Goal: Task Accomplishment & Management: Manage account settings

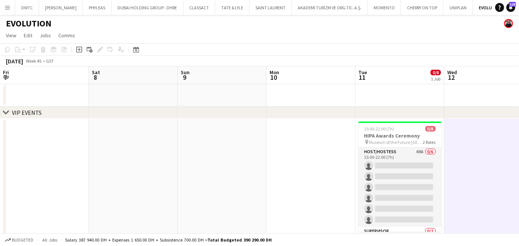
scroll to position [0, 218]
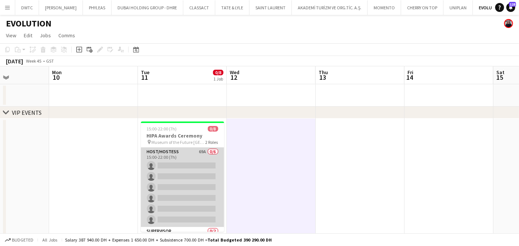
click at [186, 162] on app-card-role "Host/Hostess 69A 0/6 15:00-22:00 (7h) single-neutral-actions single-neutral-act…" at bounding box center [182, 186] width 83 height 79
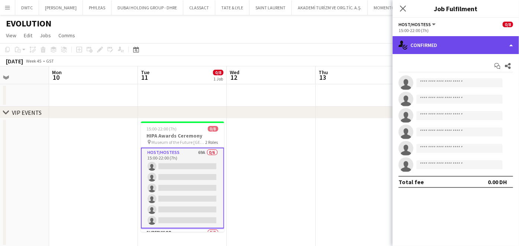
click at [448, 47] on div "single-neutral-actions-check-2 Confirmed" at bounding box center [456, 45] width 127 height 18
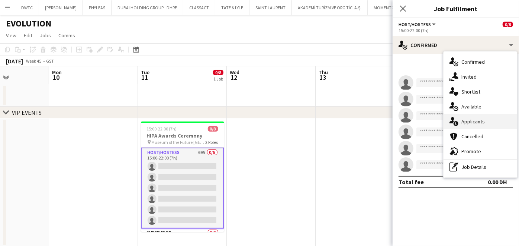
click at [477, 123] on span "Applicants" at bounding box center [473, 121] width 23 height 7
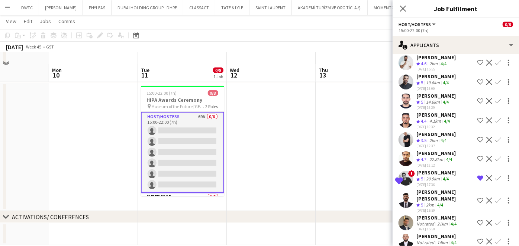
scroll to position [47, 0]
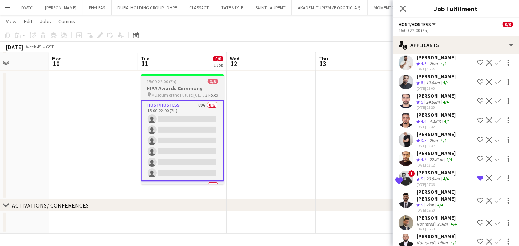
click at [199, 80] on div "15:00-22:00 (7h) 0/8" at bounding box center [182, 82] width 83 height 6
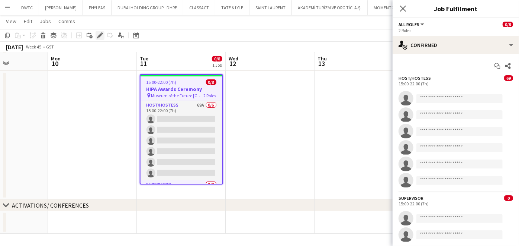
click at [101, 35] on icon at bounding box center [100, 35] width 4 height 4
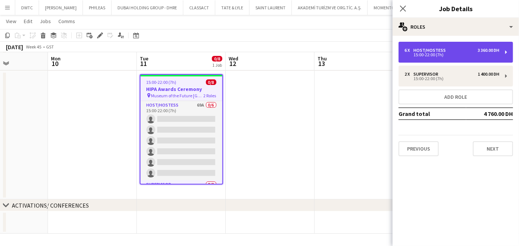
click at [445, 48] on div "Host/Hostess" at bounding box center [431, 50] width 35 height 5
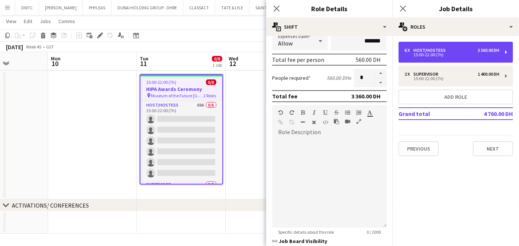
scroll to position [218, 0]
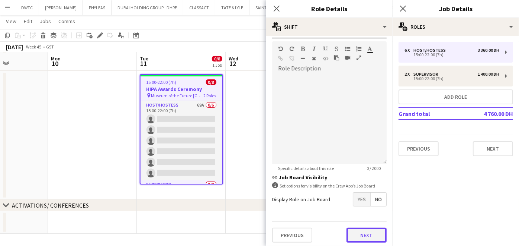
click at [358, 233] on button "Next" at bounding box center [367, 234] width 40 height 15
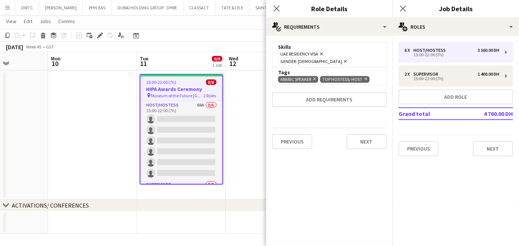
click at [347, 60] on icon at bounding box center [345, 61] width 3 height 3
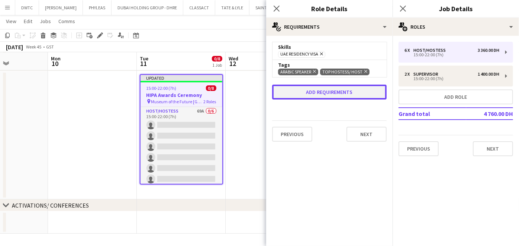
click at [308, 92] on button "Add requirements" at bounding box center [329, 91] width 115 height 15
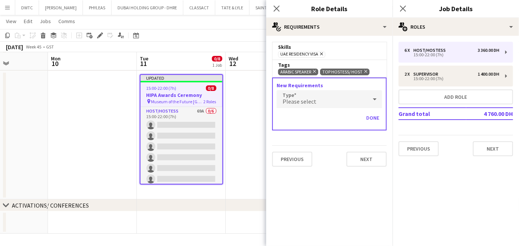
click at [307, 105] on div "Please select" at bounding box center [322, 99] width 91 height 18
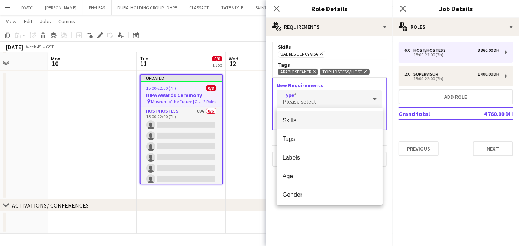
click at [301, 122] on span "Skills" at bounding box center [330, 119] width 94 height 7
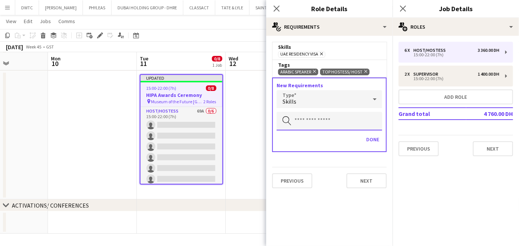
click at [303, 113] on input "text" at bounding box center [330, 121] width 106 height 19
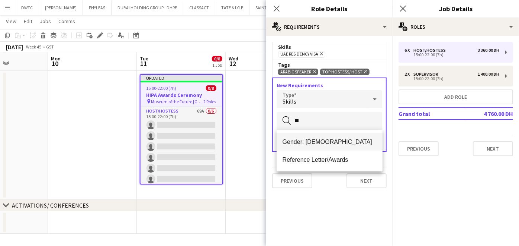
type input "**"
click at [339, 140] on span "Gender: Female" at bounding box center [330, 141] width 94 height 7
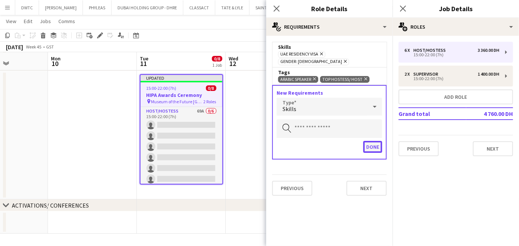
click at [380, 141] on button "Done" at bounding box center [373, 147] width 19 height 12
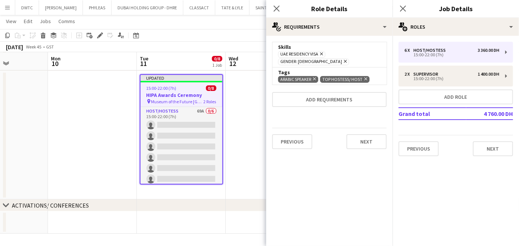
click at [255, 144] on app-date-cell at bounding box center [270, 135] width 89 height 128
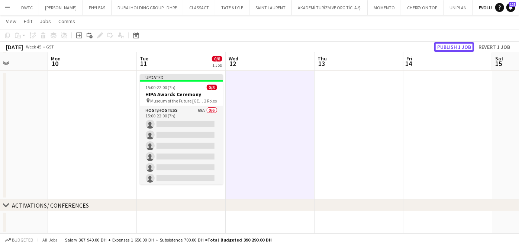
drag, startPoint x: 450, startPoint y: 49, endPoint x: 450, endPoint y: 55, distance: 6.4
click at [450, 50] on button "Publish 1 job" at bounding box center [455, 47] width 40 height 10
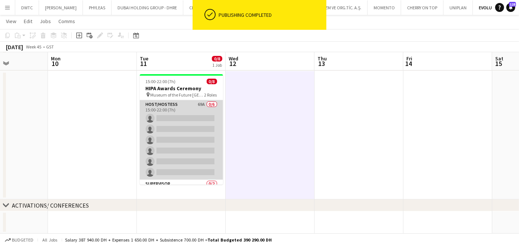
click at [199, 111] on app-card-role "Host/Hostess 69A 0/6 15:00-22:00 (7h) single-neutral-actions single-neutral-act…" at bounding box center [181, 139] width 83 height 79
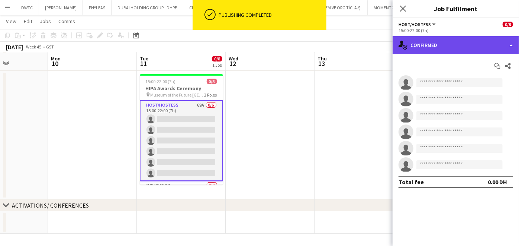
click at [465, 42] on div "single-neutral-actions-check-2 Confirmed" at bounding box center [456, 45] width 127 height 18
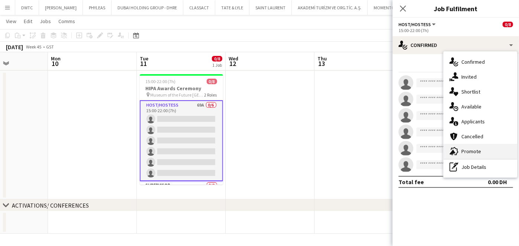
click at [480, 149] on div "advertising-megaphone Promote" at bounding box center [481, 151] width 74 height 15
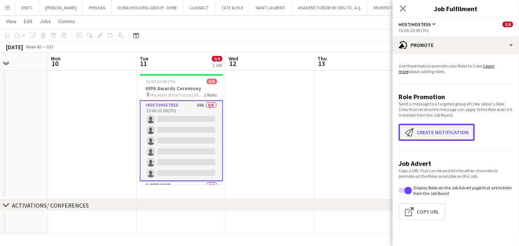
click at [444, 136] on button "Create notification Create notification" at bounding box center [437, 132] width 76 height 17
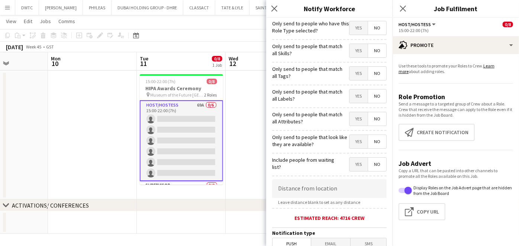
click at [353, 52] on span "Yes" at bounding box center [359, 50] width 18 height 13
click at [353, 73] on span "Yes" at bounding box center [359, 73] width 18 height 13
click at [352, 89] on span "Yes" at bounding box center [359, 95] width 18 height 13
click at [353, 113] on span "Yes" at bounding box center [359, 118] width 18 height 13
click at [350, 137] on span "Yes" at bounding box center [359, 141] width 18 height 13
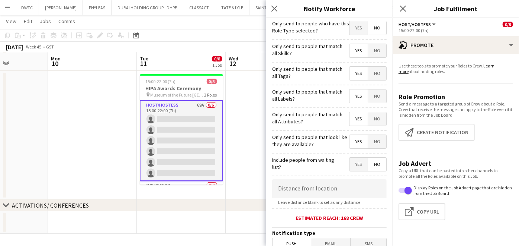
scroll to position [161, 0]
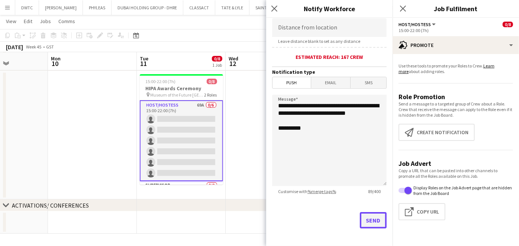
click at [368, 216] on button "Send" at bounding box center [373, 220] width 27 height 16
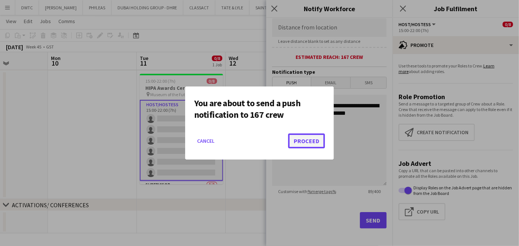
click at [307, 141] on button "Proceed" at bounding box center [306, 140] width 37 height 15
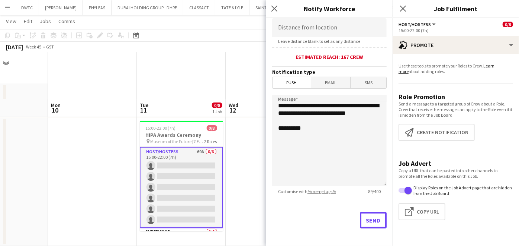
scroll to position [47, 0]
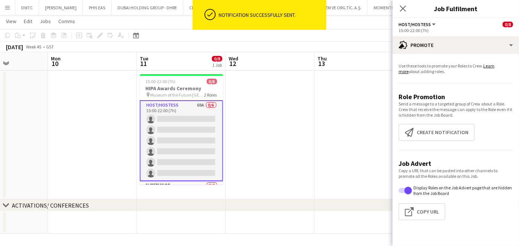
click at [240, 156] on app-date-cell at bounding box center [270, 135] width 89 height 128
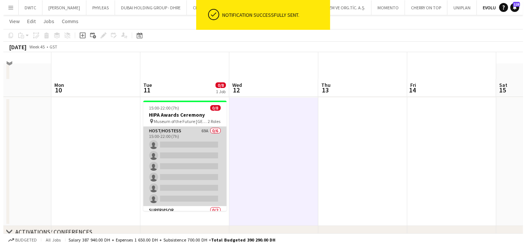
scroll to position [0, 0]
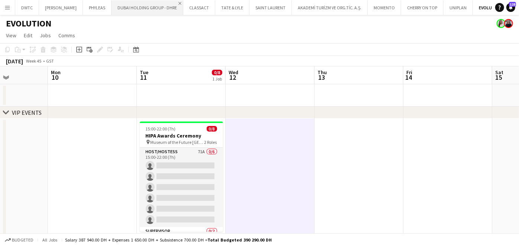
click at [179, 3] on app-icon "Close" at bounding box center [180, 3] width 3 height 3
click at [167, 3] on button "TATE & LYLE Close" at bounding box center [161, 7] width 34 height 15
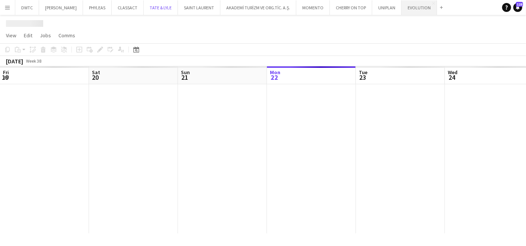
scroll to position [0, 177]
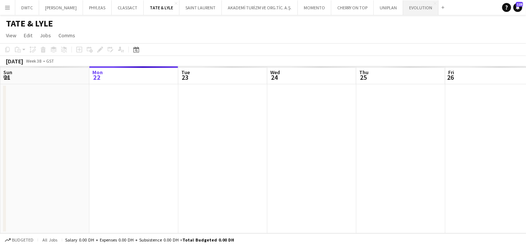
click at [409, 9] on button "EVOLUTION Close" at bounding box center [420, 7] width 35 height 15
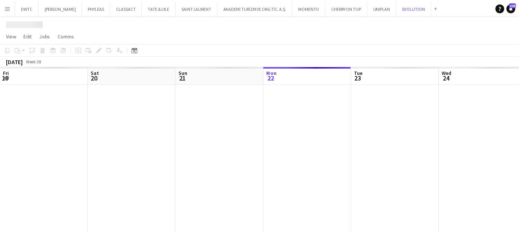
scroll to position [0, 177]
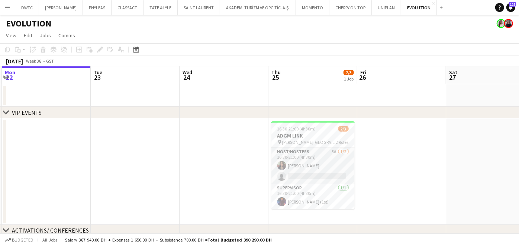
drag, startPoint x: 471, startPoint y: 154, endPoint x: 380, endPoint y: 159, distance: 91.7
click at [380, 159] on app-calendar-viewport "Fri 19 Sat 20 Sun 21 Mon 22 Tue 23 Wed 24 Thu 25 2/3 1 Job Fri 26 Sat 27 Sun 28…" at bounding box center [259, 162] width 519 height 192
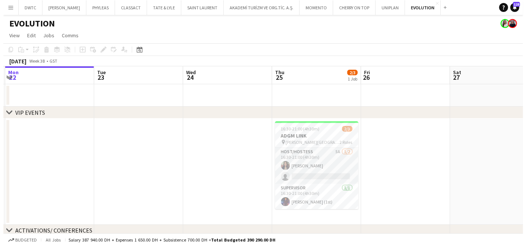
scroll to position [0, 269]
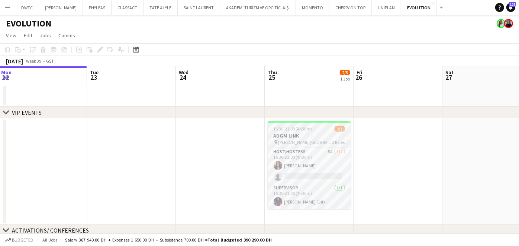
click at [293, 127] on span "16:30-21:00 (4h30m)" at bounding box center [293, 129] width 39 height 6
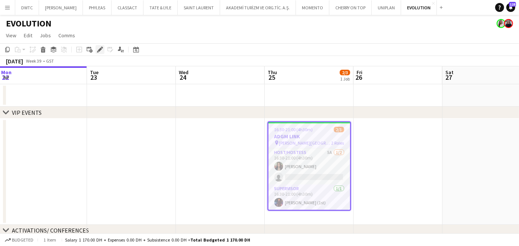
click at [99, 47] on icon "Edit" at bounding box center [100, 50] width 6 height 6
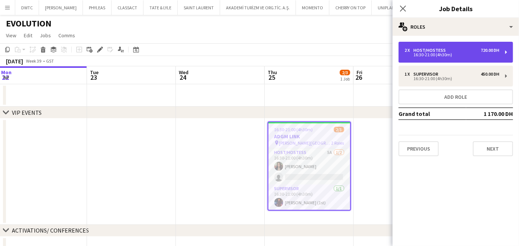
click at [448, 53] on div "16:30-21:00 (4h30m)" at bounding box center [452, 55] width 95 height 4
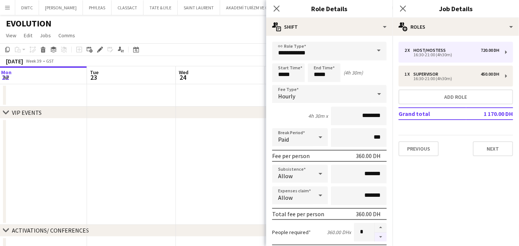
click at [375, 232] on button "button" at bounding box center [381, 236] width 12 height 9
type input "*"
click at [179, 170] on app-date-cell at bounding box center [220, 171] width 89 height 106
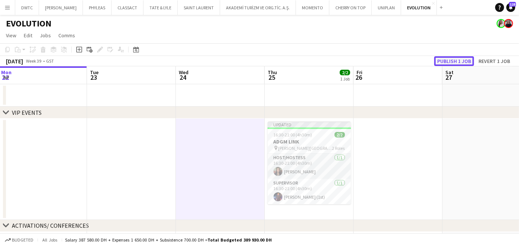
click at [461, 61] on button "Publish 1 job" at bounding box center [455, 61] width 40 height 10
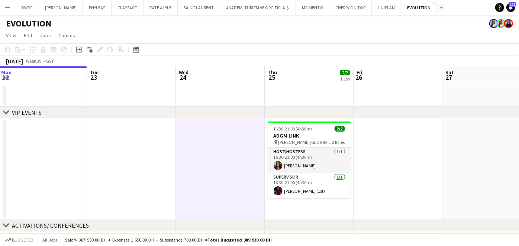
click at [440, 7] on app-icon "Add" at bounding box center [441, 7] width 3 height 3
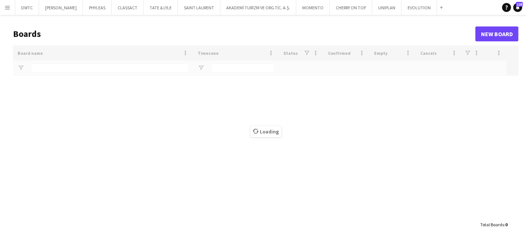
click at [103, 61] on div "Loading" at bounding box center [265, 131] width 505 height 172
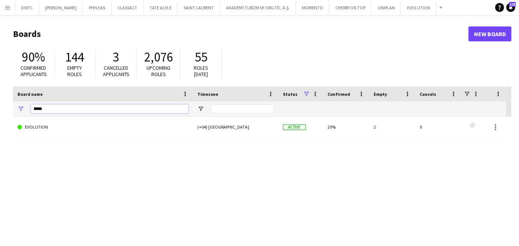
click at [91, 108] on input "*****" at bounding box center [110, 108] width 158 height 9
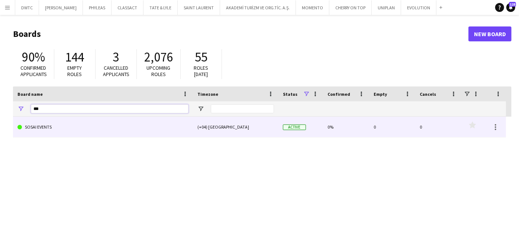
type input "***"
click at [93, 122] on link "SOSAI EVENTS" at bounding box center [102, 126] width 171 height 21
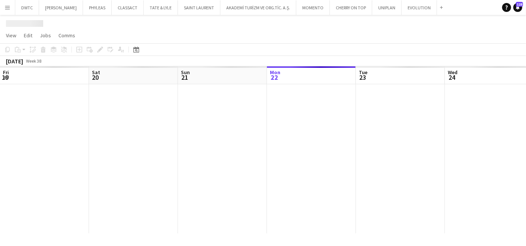
scroll to position [0, 177]
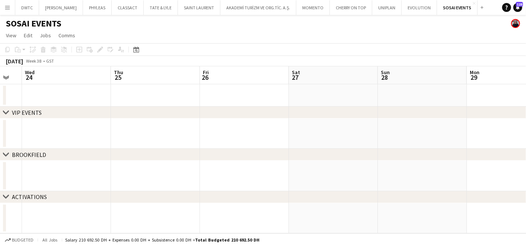
drag, startPoint x: 343, startPoint y: 135, endPoint x: 129, endPoint y: 129, distance: 214.0
click at [70, 138] on app-calendar-viewport "Sun 21 Mon 22 Tue 23 Wed 24 Thu 25 Fri 26 Sat 27 Sun 28 Mon 29 Tue 30 Wed 1" at bounding box center [263, 149] width 526 height 167
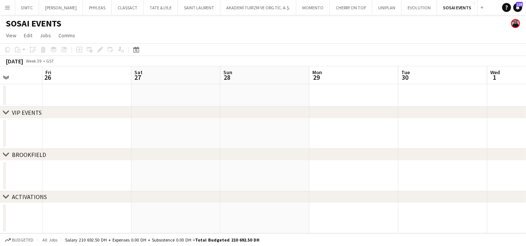
drag, startPoint x: 291, startPoint y: 132, endPoint x: 172, endPoint y: 127, distance: 118.8
click at [73, 133] on app-calendar-viewport "Tue 23 Wed 24 Thu 25 Fri 26 Sat 27 Sun 28 Mon 29 Tue 30 Wed 1 Thu 2 Fri 3" at bounding box center [263, 149] width 526 height 167
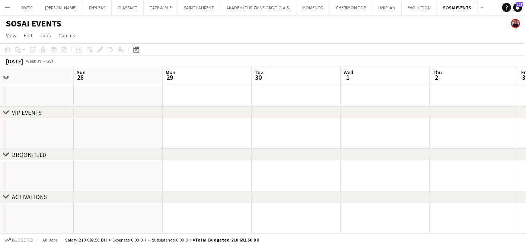
drag, startPoint x: 270, startPoint y: 127, endPoint x: 18, endPoint y: 128, distance: 252.3
click at [0, 128] on html "Menu Boards Boards Boards All jobs Status Workforce Workforce My Workforce Recr…" at bounding box center [263, 123] width 526 height 246
drag, startPoint x: 180, startPoint y: 128, endPoint x: 281, endPoint y: 128, distance: 100.8
click at [0, 128] on html "Menu Boards Boards Boards All jobs Status Workforce Workforce My Workforce Recr…" at bounding box center [263, 123] width 526 height 246
drag, startPoint x: 201, startPoint y: 133, endPoint x: -2, endPoint y: 133, distance: 203.2
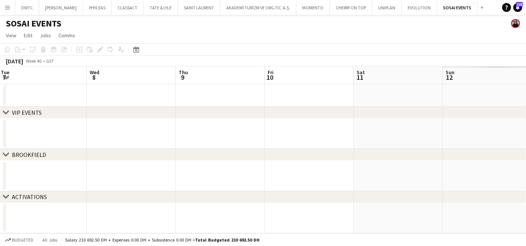
click at [0, 133] on html "Menu Boards Boards Boards All jobs Status Workforce Workforce My Workforce Recr…" at bounding box center [263, 123] width 526 height 246
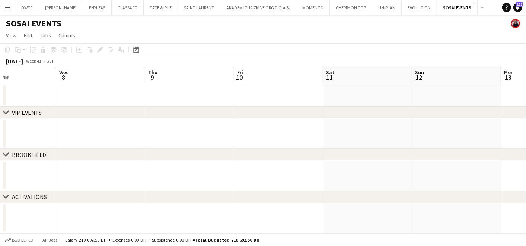
scroll to position [0, 238]
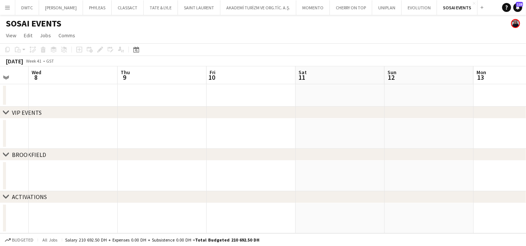
drag, startPoint x: 259, startPoint y: 133, endPoint x: 125, endPoint y: 133, distance: 133.6
click at [125, 133] on app-calendar-viewport "Sun 5 Mon 6 Tue 7 Wed 8 Thu 9 Fri 10 Sat 11 Sun 12 Mon 13 Tue 14 Wed 15" at bounding box center [263, 149] width 526 height 167
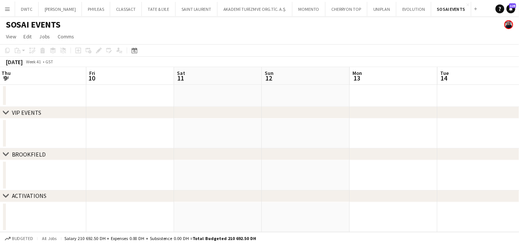
scroll to position [0, 170]
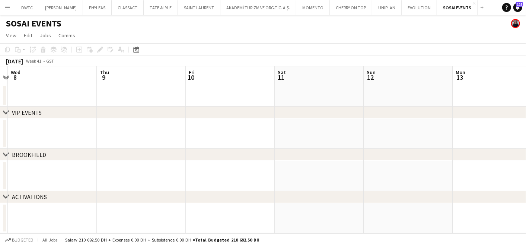
drag, startPoint x: 136, startPoint y: 125, endPoint x: 293, endPoint y: 131, distance: 156.8
click at [293, 131] on app-calendar-viewport "Mon 6 Tue 7 Wed 8 Thu 9 Fri 10 Sat 11 Sun 12 Mon 13 Tue 14 Wed 15 Thu 16" at bounding box center [263, 149] width 526 height 167
click at [130, 128] on app-date-cell at bounding box center [141, 133] width 89 height 30
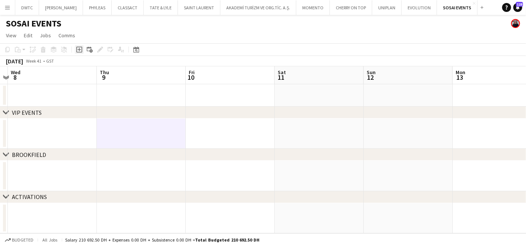
click at [76, 51] on icon at bounding box center [79, 50] width 6 height 6
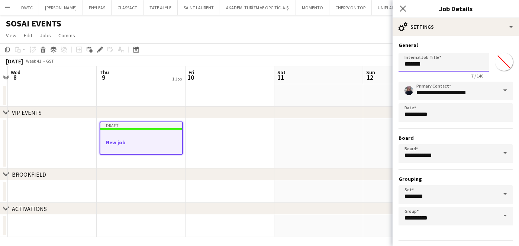
click at [417, 63] on input "*******" at bounding box center [444, 62] width 91 height 19
paste input "*****"
type input "**********"
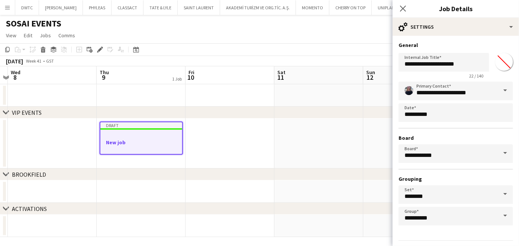
click at [498, 62] on input "*******" at bounding box center [504, 61] width 27 height 27
type input "*******"
click at [470, 39] on div "**********" at bounding box center [456, 151] width 127 height 231
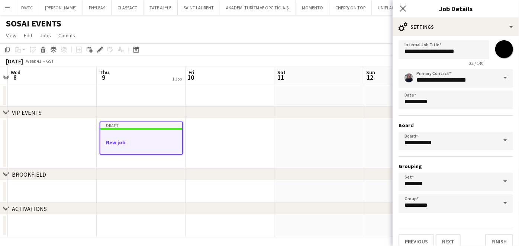
scroll to position [19, 0]
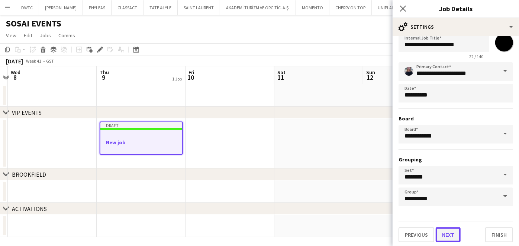
click at [449, 233] on button "Next" at bounding box center [448, 234] width 25 height 15
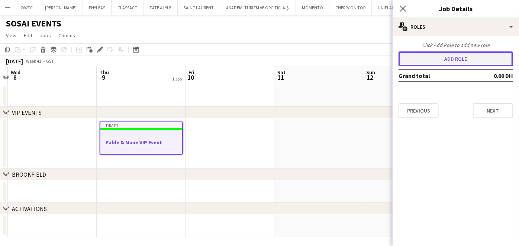
click at [441, 62] on button "Add role" at bounding box center [456, 58] width 115 height 15
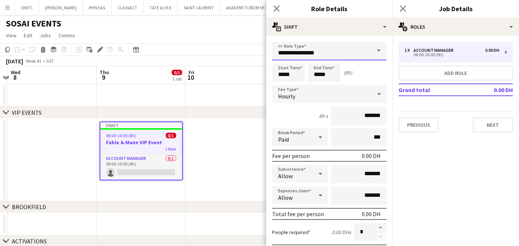
click at [292, 54] on input "**********" at bounding box center [329, 51] width 115 height 19
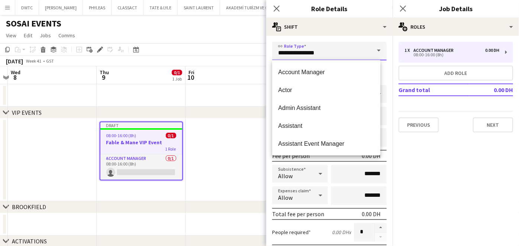
click at [292, 54] on input "**********" at bounding box center [329, 51] width 115 height 19
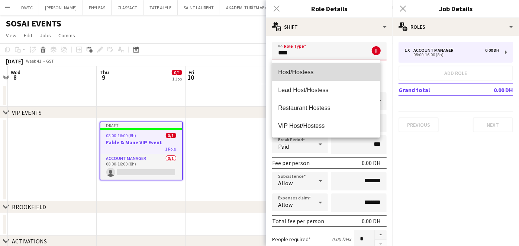
click at [298, 72] on span "Host/Hostess" at bounding box center [326, 71] width 96 height 7
type input "**********"
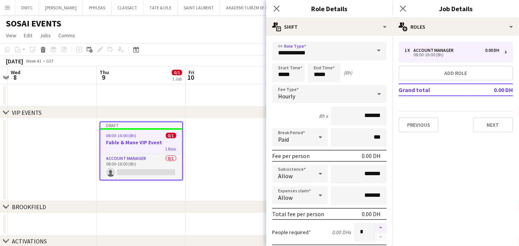
click at [375, 223] on button "button" at bounding box center [381, 228] width 12 height 10
type input "*"
click at [293, 77] on input "*****" at bounding box center [288, 72] width 33 height 19
click at [282, 59] on div at bounding box center [281, 59] width 15 height 7
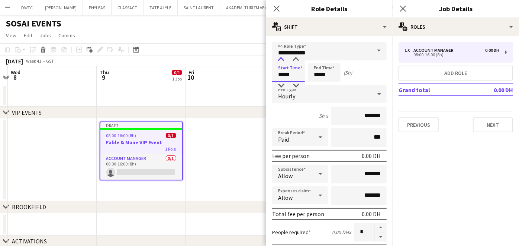
click at [282, 59] on div at bounding box center [281, 59] width 15 height 7
type input "*****"
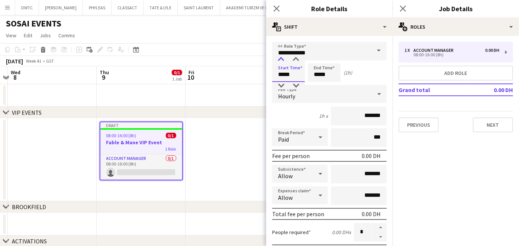
click at [284, 58] on div at bounding box center [281, 59] width 15 height 7
click at [324, 72] on input "*****" at bounding box center [324, 72] width 33 height 19
click at [319, 62] on div at bounding box center [317, 59] width 15 height 7
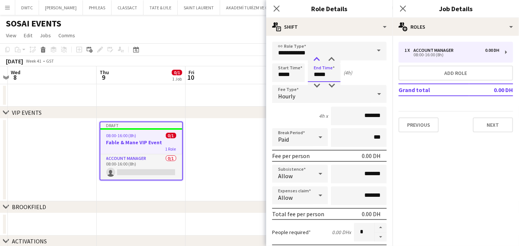
type input "*****"
click at [319, 62] on div at bounding box center [317, 59] width 15 height 7
click at [346, 117] on input "*******" at bounding box center [359, 115] width 56 height 19
type input "********"
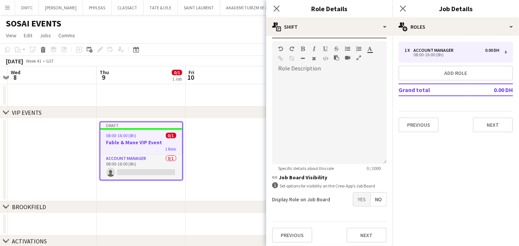
scroll to position [218, 0]
click at [360, 235] on button "Next" at bounding box center [367, 234] width 40 height 15
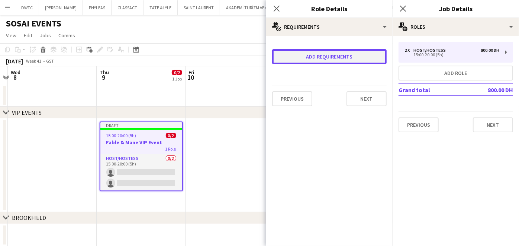
click at [324, 52] on button "Add requirements" at bounding box center [329, 56] width 115 height 15
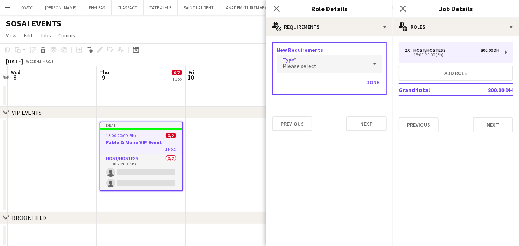
click at [334, 66] on div "Please select" at bounding box center [322, 64] width 91 height 18
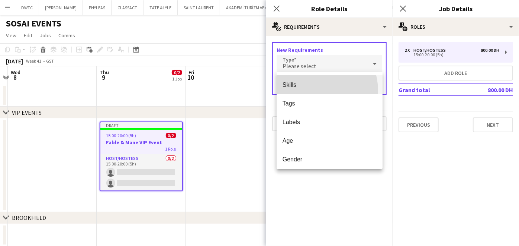
click at [309, 91] on mat-option "Skills" at bounding box center [330, 84] width 106 height 19
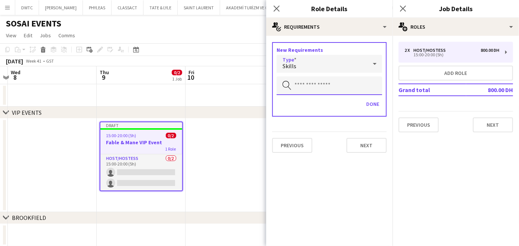
click at [307, 83] on input "text" at bounding box center [330, 85] width 106 height 19
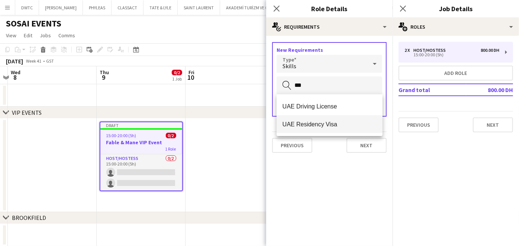
type input "***"
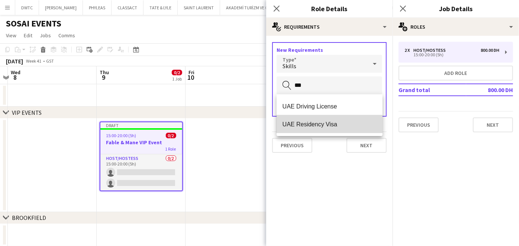
click at [319, 129] on mat-option "UAE Residency Visa" at bounding box center [330, 124] width 106 height 18
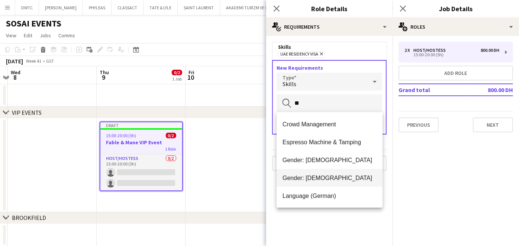
type input "**"
click at [292, 176] on span "Gender: Male" at bounding box center [330, 177] width 94 height 7
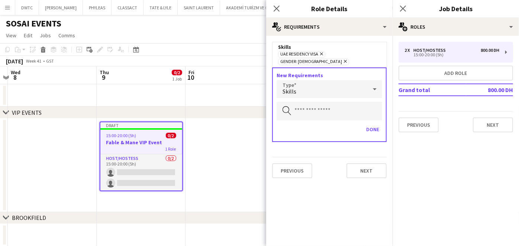
click at [322, 84] on div "Skills" at bounding box center [322, 89] width 91 height 18
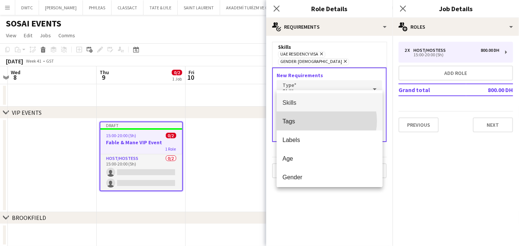
click at [322, 121] on span "Tags" at bounding box center [330, 121] width 94 height 7
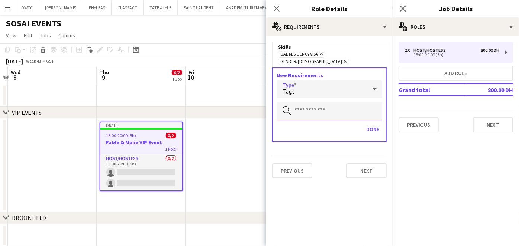
click at [304, 102] on input "text" at bounding box center [330, 111] width 106 height 19
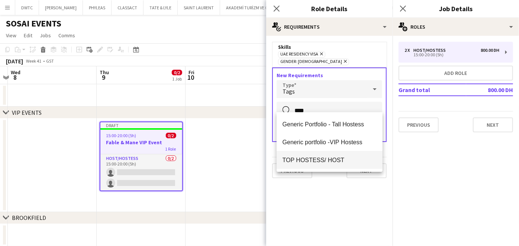
type input "****"
click at [325, 161] on span "TOP HOSTESS/ HOST" at bounding box center [330, 159] width 94 height 7
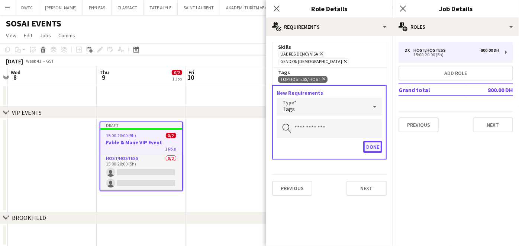
click at [374, 141] on button "Done" at bounding box center [373, 147] width 19 height 12
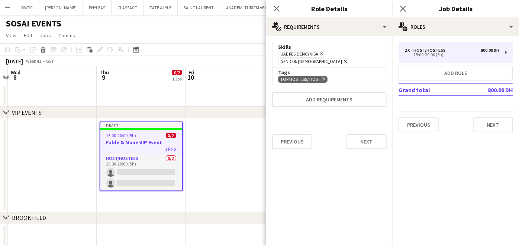
click at [363, 141] on div "Previous Next" at bounding box center [329, 141] width 115 height 27
click at [365, 136] on button "Next" at bounding box center [367, 141] width 40 height 15
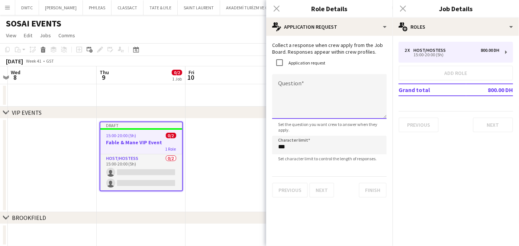
click at [283, 96] on textarea "Question" at bounding box center [329, 96] width 115 height 45
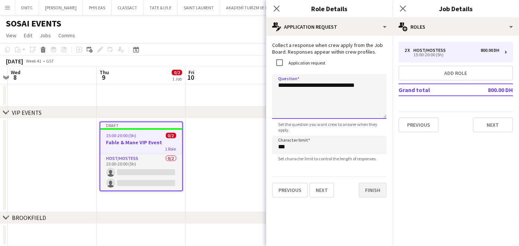
type textarea "**********"
click at [377, 188] on button "Finish" at bounding box center [373, 189] width 28 height 15
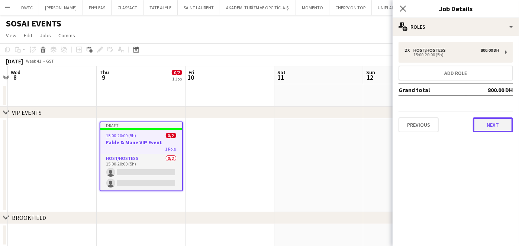
click at [480, 124] on button "Next" at bounding box center [493, 124] width 40 height 15
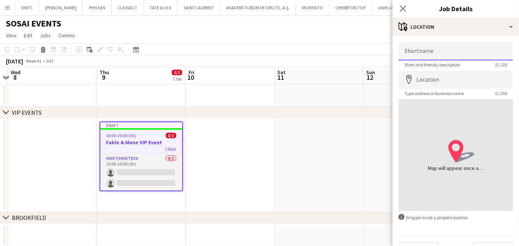
click at [432, 52] on input "Shortname" at bounding box center [456, 51] width 115 height 19
paste input "**********"
type input "**********"
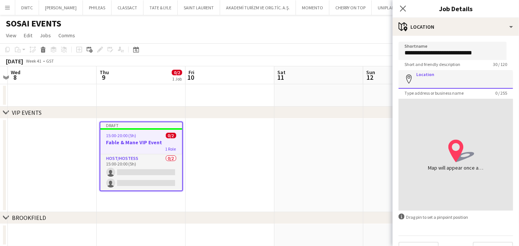
click at [428, 78] on input "Location" at bounding box center [456, 79] width 115 height 19
paste input "**********"
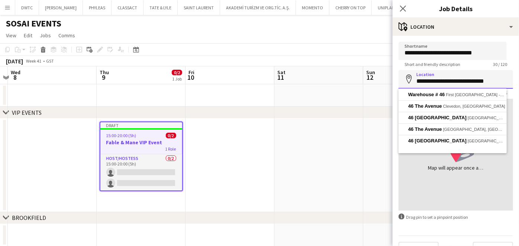
drag, startPoint x: 499, startPoint y: 81, endPoint x: 453, endPoint y: 84, distance: 46.6
click at [453, 84] on input "**********" at bounding box center [456, 79] width 115 height 19
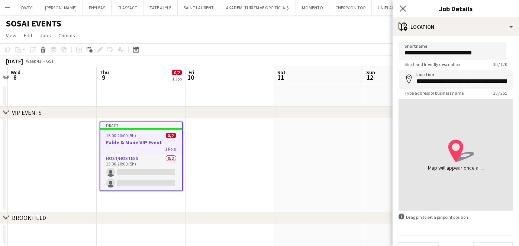
type input "**********"
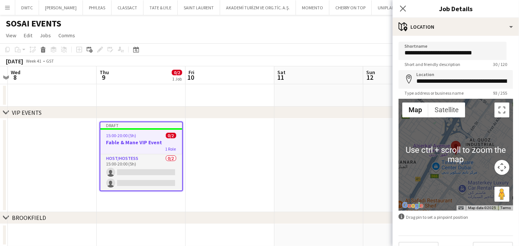
scroll to position [16, 0]
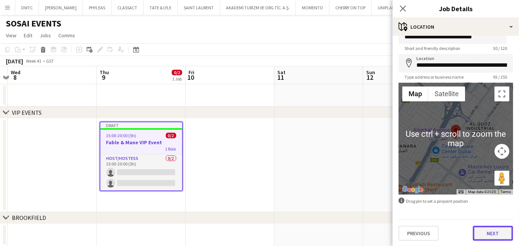
click at [494, 231] on button "Next" at bounding box center [493, 232] width 40 height 15
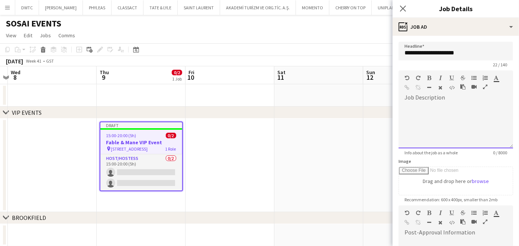
click at [435, 119] on div at bounding box center [456, 125] width 115 height 45
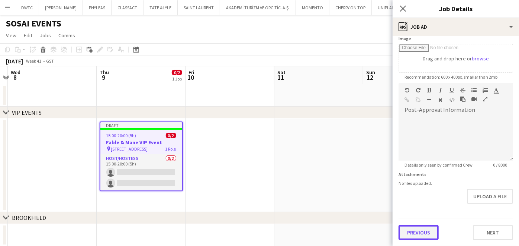
click at [414, 207] on form "**********" at bounding box center [456, 79] width 127 height 320
click at [421, 230] on button "Previous" at bounding box center [419, 233] width 40 height 15
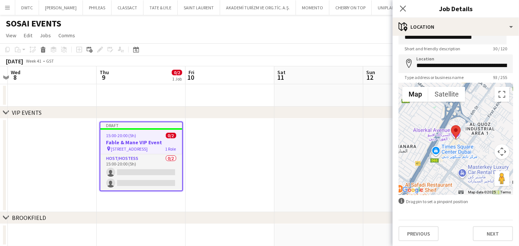
scroll to position [16, 0]
click at [415, 232] on button "Previous" at bounding box center [419, 232] width 40 height 15
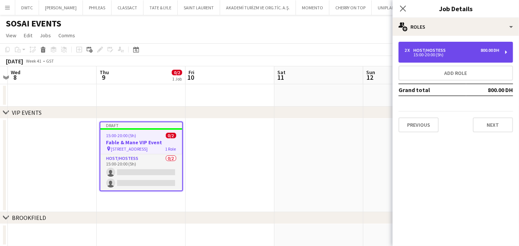
click at [442, 56] on div "15:00-20:00 (5h)" at bounding box center [452, 55] width 95 height 4
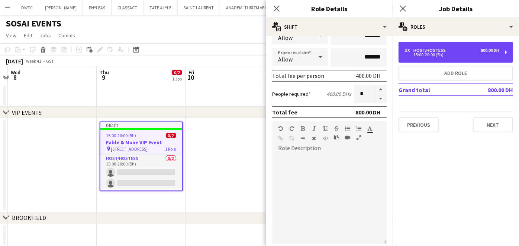
scroll to position [207, 0]
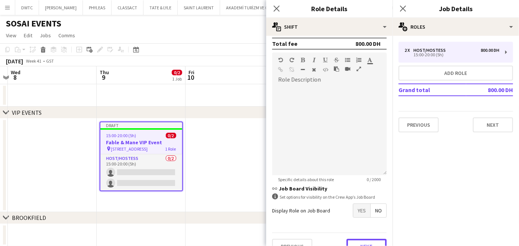
click at [356, 241] on button "Next" at bounding box center [367, 246] width 40 height 15
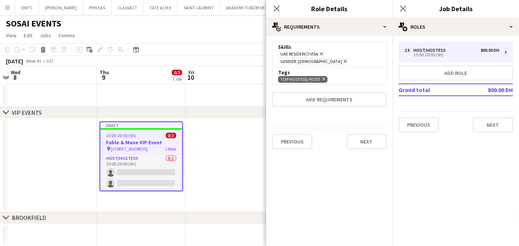
scroll to position [0, 0]
click at [492, 123] on button "Next" at bounding box center [493, 124] width 40 height 15
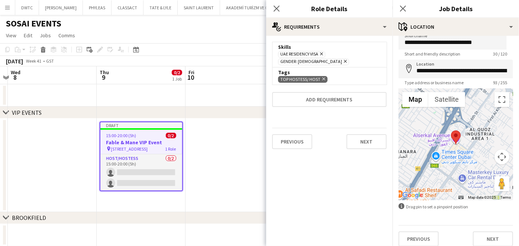
scroll to position [16, 0]
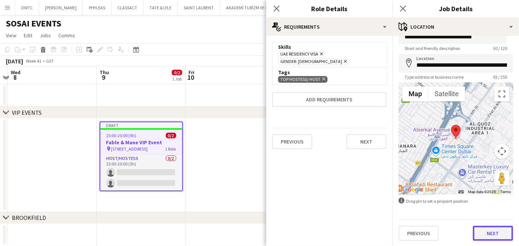
click at [486, 234] on button "Next" at bounding box center [493, 232] width 40 height 15
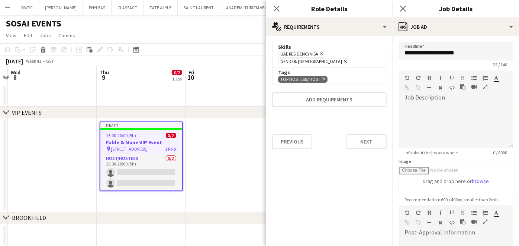
scroll to position [0, 0]
click at [427, 108] on div at bounding box center [456, 125] width 115 height 45
paste div
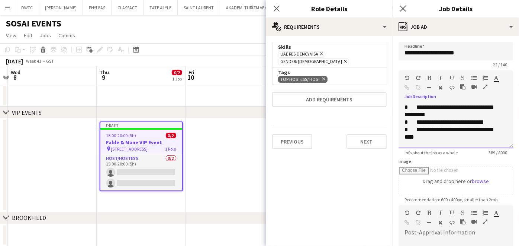
scroll to position [75, 0]
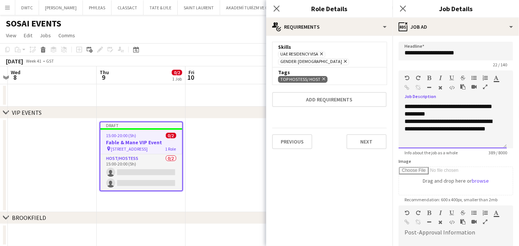
click at [487, 84] on div at bounding box center [477, 88] width 33 height 9
click at [485, 85] on icon "button" at bounding box center [485, 86] width 4 height 5
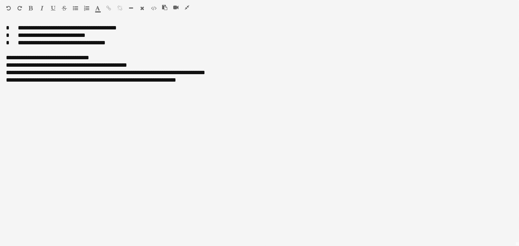
scroll to position [41, 0]
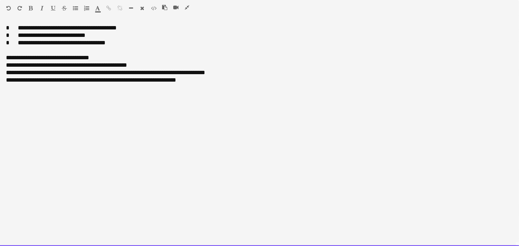
click at [16, 24] on div "**********" at bounding box center [260, 27] width 508 height 7
click at [60, 26] on div "**********" at bounding box center [260, 27] width 508 height 7
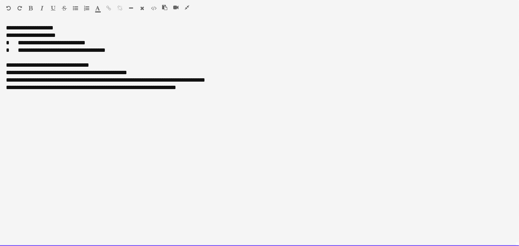
click at [10, 36] on div "**********" at bounding box center [260, 35] width 508 height 7
click at [44, 36] on div "**********" at bounding box center [260, 35] width 508 height 7
click at [102, 31] on div "**********" at bounding box center [260, 27] width 508 height 7
click at [81, 36] on div "**********" at bounding box center [260, 35] width 508 height 7
click at [14, 42] on span at bounding box center [13, 43] width 9 height 6
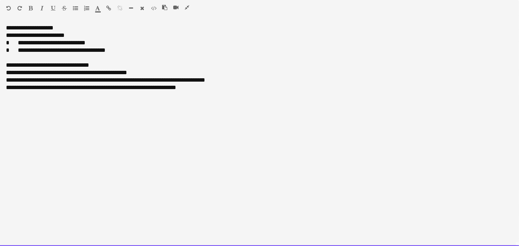
drag, startPoint x: 0, startPoint y: 62, endPoint x: 218, endPoint y: 83, distance: 218.7
click at [218, 83] on div "**********" at bounding box center [259, 134] width 519 height 221
click at [215, 81] on div "**********" at bounding box center [260, 79] width 508 height 7
drag, startPoint x: 231, startPoint y: 82, endPoint x: 1, endPoint y: 57, distance: 230.7
click at [1, 57] on div "**********" at bounding box center [259, 134] width 519 height 221
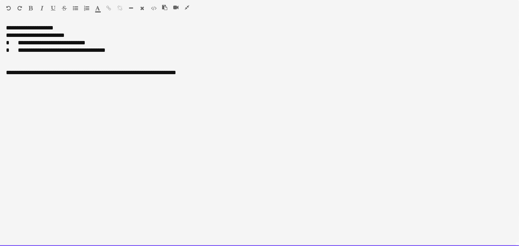
click at [9, 59] on div at bounding box center [260, 57] width 508 height 7
click at [29, 26] on div "**********" at bounding box center [260, 27] width 508 height 7
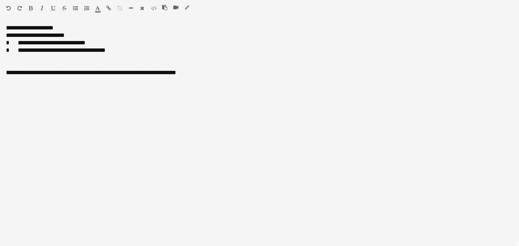
click at [31, 7] on icon "button" at bounding box center [31, 8] width 4 height 5
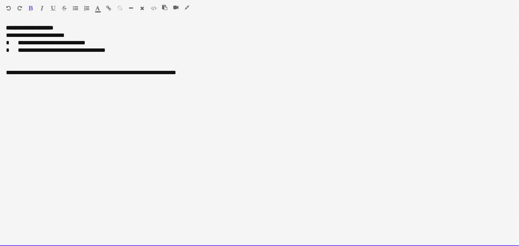
click at [66, 26] on div "**********" at bounding box center [260, 27] width 508 height 7
click at [85, 30] on div "**********" at bounding box center [260, 27] width 508 height 7
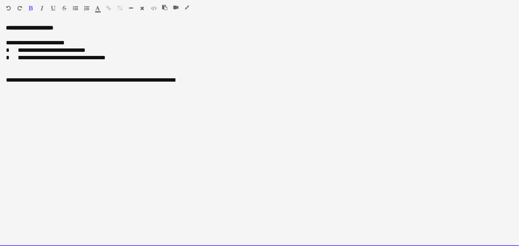
click at [15, 49] on div "**********" at bounding box center [260, 50] width 508 height 7
click at [17, 58] on div "**********" at bounding box center [260, 57] width 508 height 7
click at [122, 56] on div "**********" at bounding box center [260, 57] width 508 height 7
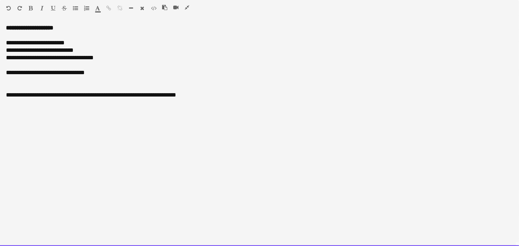
click at [54, 70] on div "**********" at bounding box center [260, 72] width 508 height 7
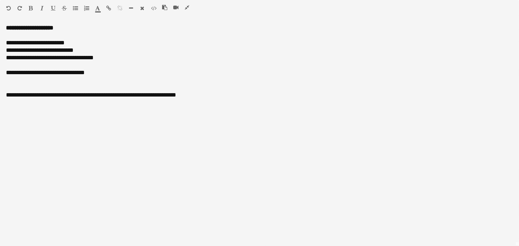
click at [55, 8] on icon "button" at bounding box center [53, 8] width 4 height 5
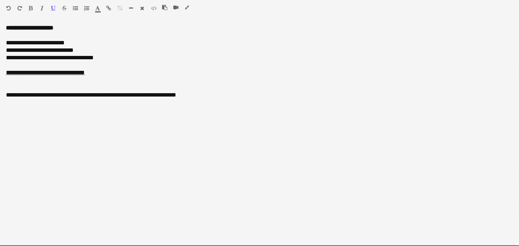
click at [39, 9] on div at bounding box center [50, 9] width 45 height 9
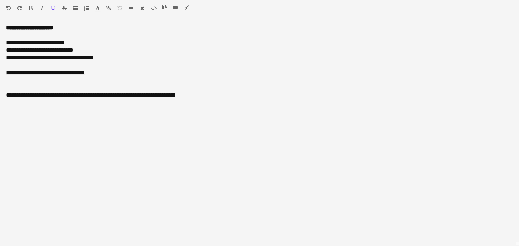
click at [42, 8] on icon "button" at bounding box center [42, 8] width 3 height 5
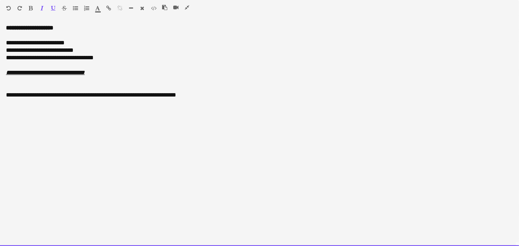
click at [23, 95] on div "**********" at bounding box center [260, 94] width 508 height 7
click at [45, 96] on div "**********" at bounding box center [260, 94] width 508 height 7
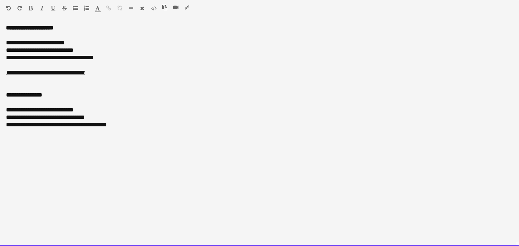
click at [12, 117] on div "**********" at bounding box center [260, 116] width 508 height 7
click at [7, 111] on div "**********" at bounding box center [260, 109] width 508 height 7
click at [13, 108] on div "**********" at bounding box center [260, 109] width 508 height 7
click at [35, 93] on div "**********" at bounding box center [260, 94] width 508 height 7
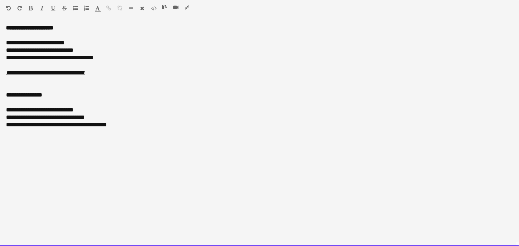
click at [35, 93] on div "**********" at bounding box center [260, 94] width 508 height 7
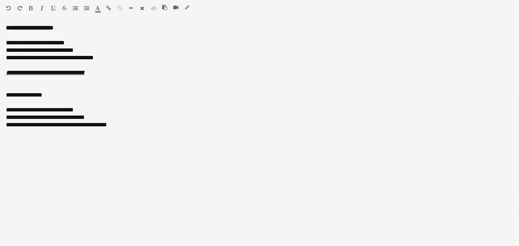
click at [32, 7] on icon "button" at bounding box center [31, 8] width 4 height 5
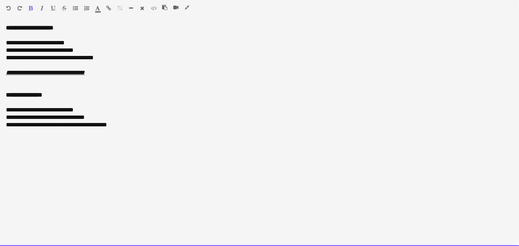
click at [118, 127] on div "**********" at bounding box center [260, 124] width 508 height 7
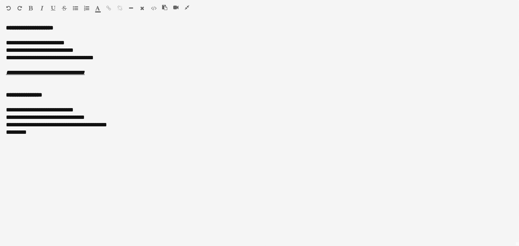
click at [186, 7] on icon "button" at bounding box center [187, 7] width 4 height 5
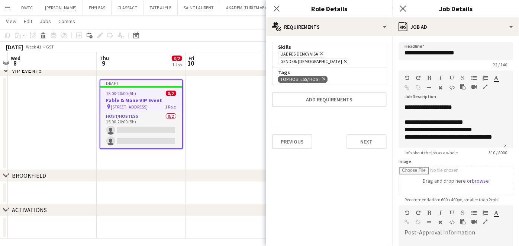
click at [255, 120] on app-date-cell at bounding box center [230, 122] width 89 height 93
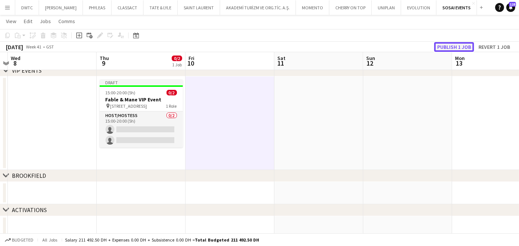
click at [462, 47] on button "Publish 1 job" at bounding box center [455, 47] width 40 height 10
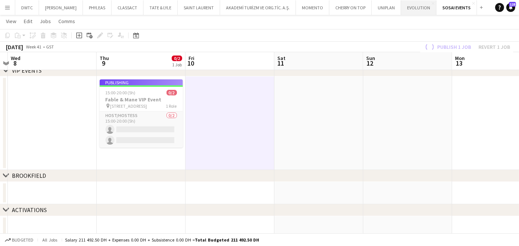
scroll to position [40, 0]
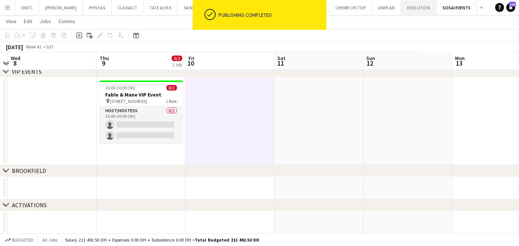
click at [407, 10] on button "EVOLUTION Close" at bounding box center [419, 7] width 35 height 15
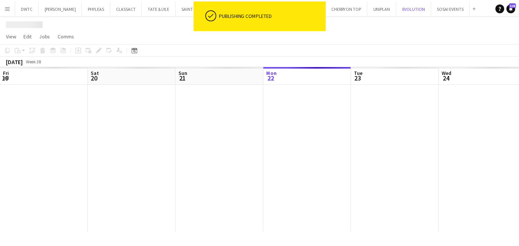
scroll to position [0, 177]
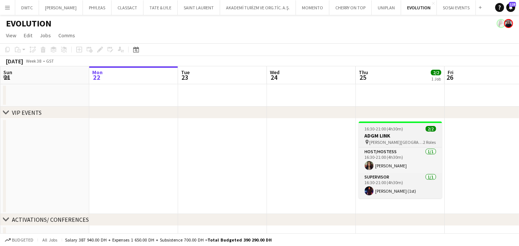
click at [402, 130] on span "16:30-21:00 (4h30m)" at bounding box center [384, 129] width 39 height 6
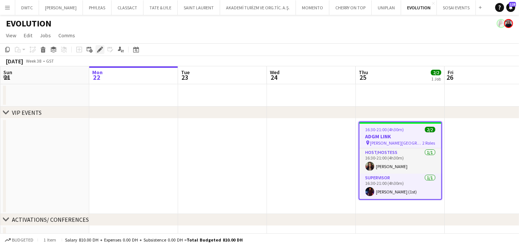
click at [99, 52] on icon "Edit" at bounding box center [100, 50] width 6 height 6
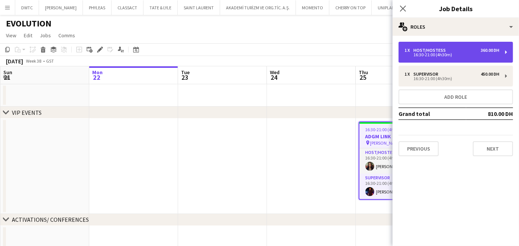
click at [429, 53] on div "16:30-21:00 (4h30m)" at bounding box center [452, 55] width 95 height 4
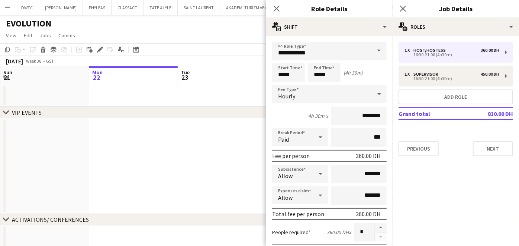
click at [377, 225] on button "button" at bounding box center [381, 228] width 12 height 10
type input "*"
click at [207, 155] on app-date-cell at bounding box center [222, 165] width 89 height 95
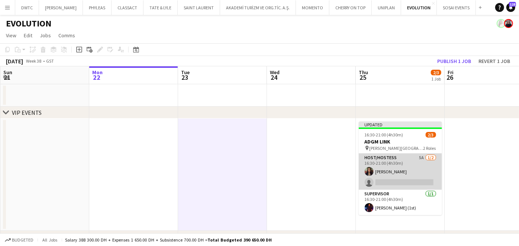
click at [392, 172] on app-card-role "Host/Hostess 5A 1/2 16:30-21:00 (4h30m) Dalia Badran single-neutral-actions" at bounding box center [400, 171] width 83 height 36
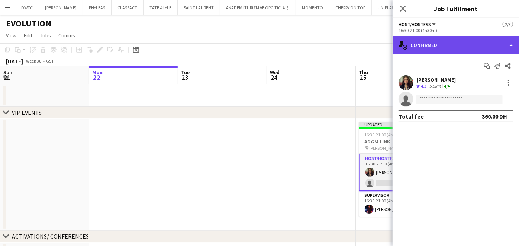
click at [465, 42] on div "single-neutral-actions-check-2 Confirmed" at bounding box center [456, 45] width 127 height 18
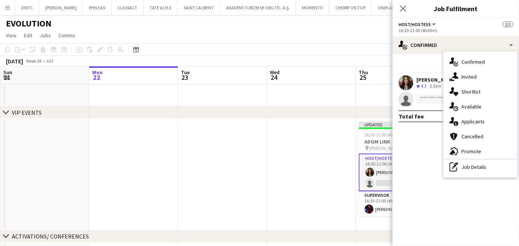
drag, startPoint x: 475, startPoint y: 93, endPoint x: 472, endPoint y: 97, distance: 5.1
click at [475, 93] on span "Shortlist" at bounding box center [471, 91] width 19 height 7
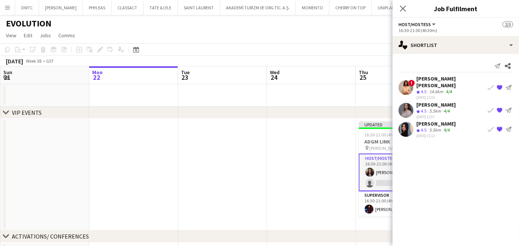
click at [491, 107] on app-icon "Book crew" at bounding box center [491, 110] width 6 height 6
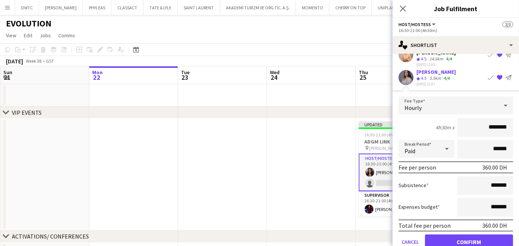
scroll to position [60, 0]
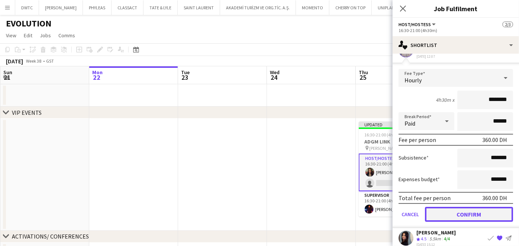
click at [452, 206] on button "Confirm" at bounding box center [469, 213] width 88 height 15
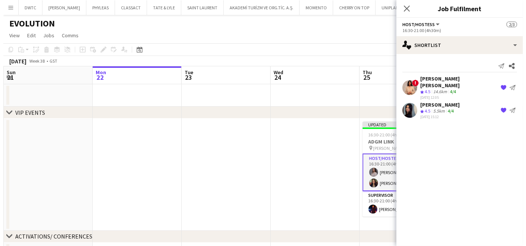
scroll to position [0, 0]
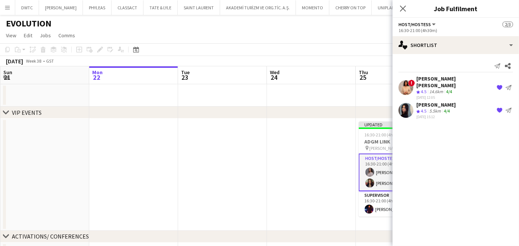
click at [309, 161] on app-date-cell at bounding box center [311, 174] width 89 height 112
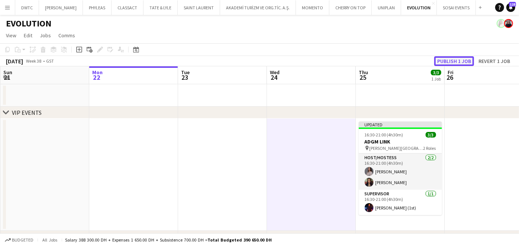
click at [466, 63] on button "Publish 1 job" at bounding box center [455, 61] width 40 height 10
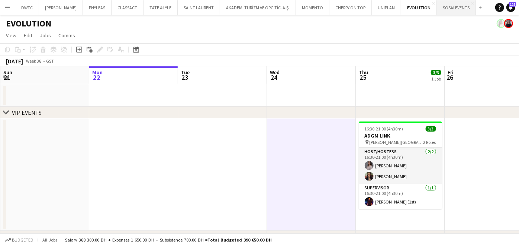
click at [447, 8] on button "SOSAI EVENTS Close" at bounding box center [456, 7] width 39 height 15
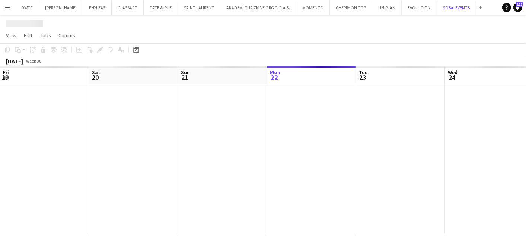
scroll to position [0, 177]
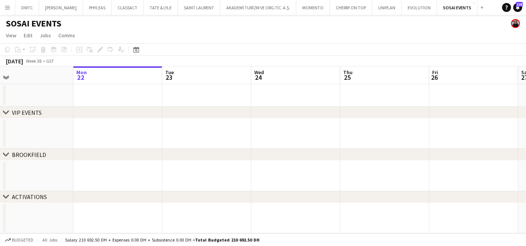
drag, startPoint x: 438, startPoint y: 128, endPoint x: 142, endPoint y: 125, distance: 295.8
click at [150, 125] on app-calendar-viewport "Fri 19 Sat 20 Sun 21 Mon 22 Tue 23 Wed 24 Thu 25 Fri 26 Sat 27 Sun 28 Mon 29" at bounding box center [263, 149] width 526 height 167
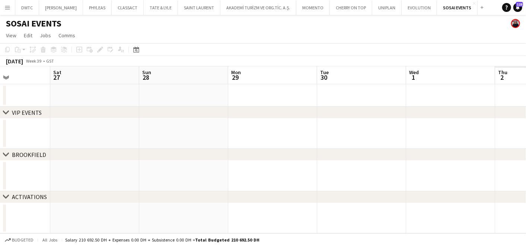
drag, startPoint x: 339, startPoint y: 129, endPoint x: 128, endPoint y: 130, distance: 210.2
click at [133, 129] on app-calendar-viewport "Wed 24 Thu 25 Fri 26 Sat 27 Sun 28 Mon 29 Tue 30 Wed 1 Thu 2 Fri 3 Sat 4" at bounding box center [263, 149] width 526 height 167
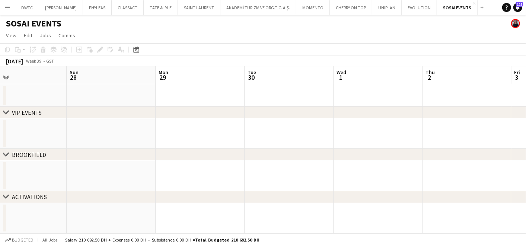
drag, startPoint x: 156, startPoint y: 133, endPoint x: 19, endPoint y: 133, distance: 137.7
click at [19, 133] on app-calendar-viewport "Wed 24 Thu 25 Fri 26 Sat 27 Sun 28 Mon 29 Tue 30 Wed 1 Thu 2 Fri 3 Sat 4" at bounding box center [263, 149] width 526 height 167
drag, startPoint x: 381, startPoint y: 134, endPoint x: 56, endPoint y: 135, distance: 325.2
click at [16, 134] on app-calendar-viewport "Sun 28 Mon 29 Tue 30 Wed 1 Thu 2 Fri 3 Sat 4 Sun 5 Mon 6 Tue 7 Wed 8" at bounding box center [263, 149] width 526 height 167
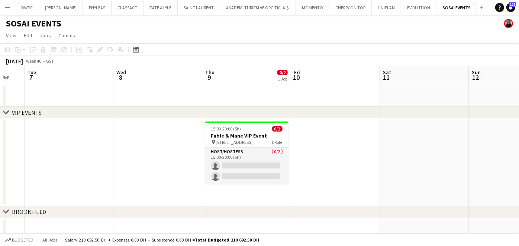
scroll to position [0, 243]
drag, startPoint x: 322, startPoint y: 135, endPoint x: 205, endPoint y: 135, distance: 117.6
click at [205, 135] on app-calendar-viewport "Sat 4 Sun 5 Mon 6 Tue 7 Wed 8 Thu 9 0/2 1 Job Fri 10 Sat 11 Sun 12 Mon 13 Tue 1…" at bounding box center [259, 170] width 519 height 208
click at [258, 128] on div "15:00-20:00 (5h) 0/2" at bounding box center [245, 129] width 83 height 6
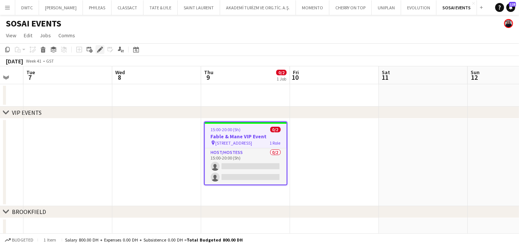
click at [96, 50] on div "Edit" at bounding box center [100, 49] width 9 height 9
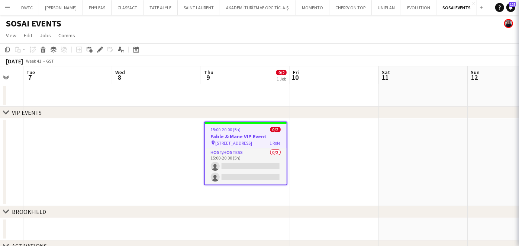
type input "**********"
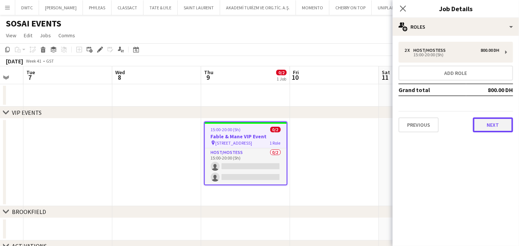
click at [487, 127] on button "Next" at bounding box center [493, 124] width 40 height 15
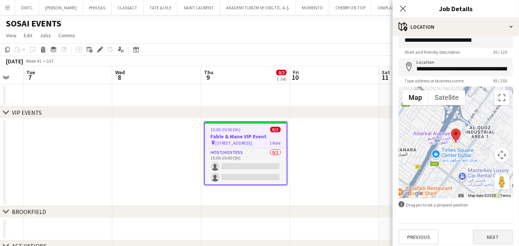
scroll to position [16, 0]
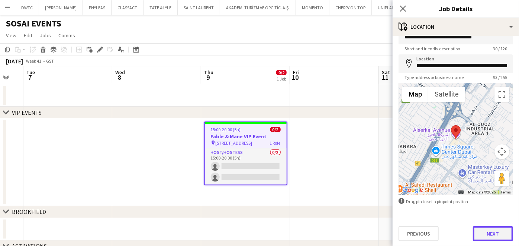
click at [493, 235] on button "Next" at bounding box center [493, 233] width 40 height 15
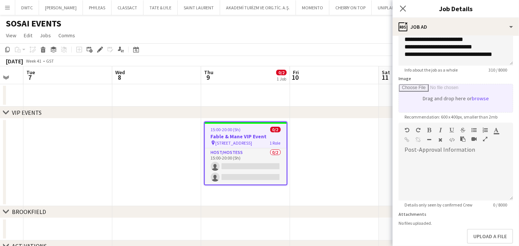
scroll to position [0, 0]
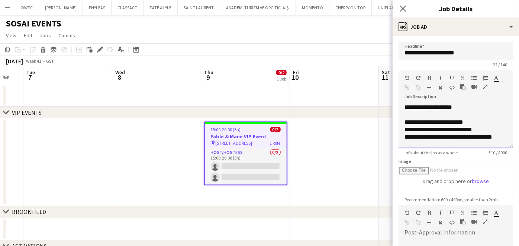
click at [488, 84] on div at bounding box center [477, 88] width 33 height 9
click at [485, 87] on icon "button" at bounding box center [485, 86] width 4 height 5
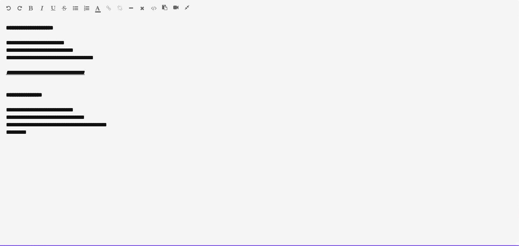
click at [41, 135] on div "*********" at bounding box center [260, 131] width 508 height 7
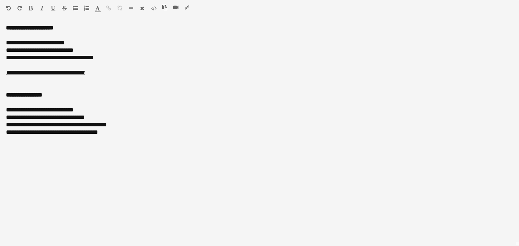
click at [185, 7] on icon "button" at bounding box center [187, 7] width 4 height 5
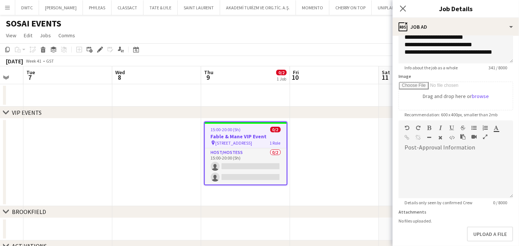
scroll to position [121, 0]
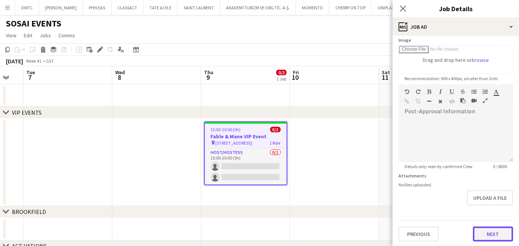
click at [492, 234] on button "Next" at bounding box center [493, 233] width 40 height 15
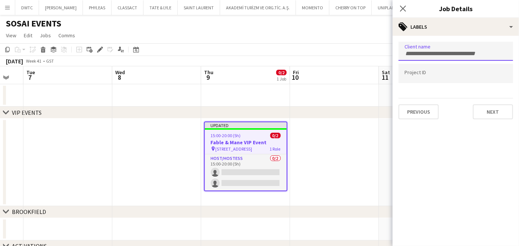
click at [438, 51] on input "Type to search client labels..." at bounding box center [456, 53] width 103 height 7
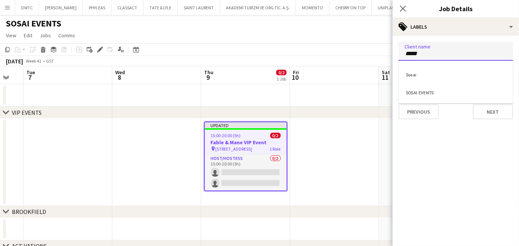
type input "*****"
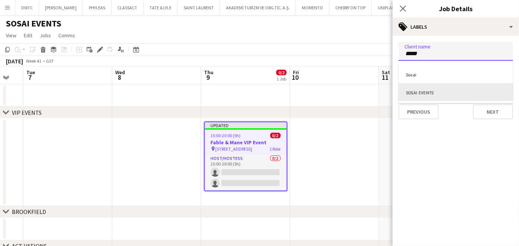
click at [436, 91] on div "SOSAI EVENTS" at bounding box center [456, 92] width 115 height 18
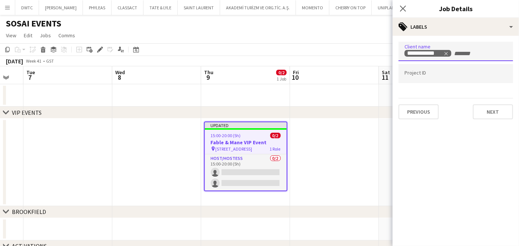
click at [422, 77] on div at bounding box center [456, 73] width 115 height 19
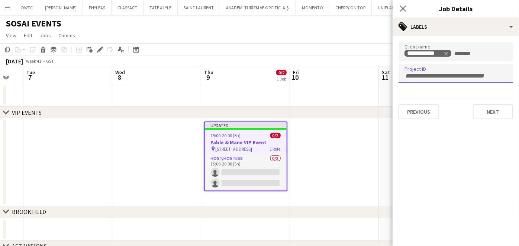
paste input "**********"
type input "**********"
click at [349, 160] on app-date-cell at bounding box center [334, 161] width 89 height 87
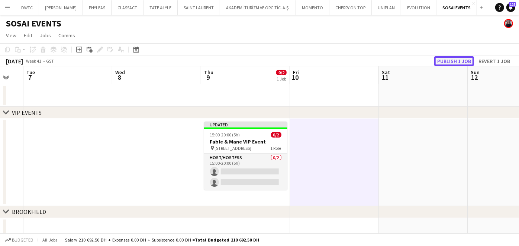
click at [470, 62] on button "Publish 1 job" at bounding box center [455, 61] width 40 height 10
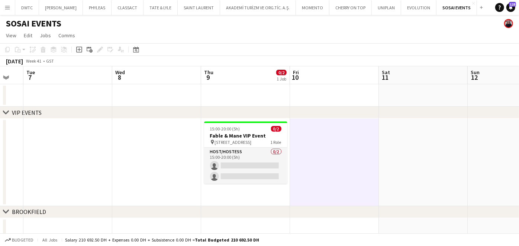
click at [378, 182] on app-date-cell at bounding box center [334, 161] width 89 height 87
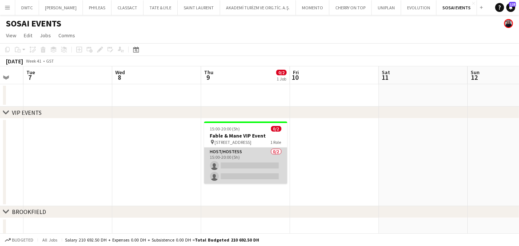
click at [247, 159] on app-card-role "Host/Hostess 0/2 15:00-20:00 (5h) single-neutral-actions single-neutral-actions" at bounding box center [245, 165] width 83 height 36
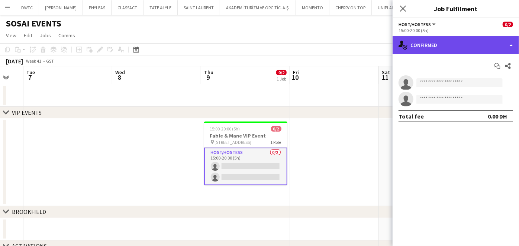
click at [442, 44] on div "single-neutral-actions-check-2 Confirmed" at bounding box center [456, 45] width 127 height 18
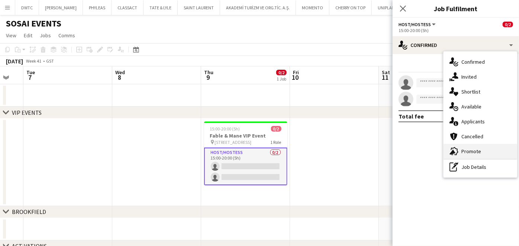
click at [480, 149] on span "Promote" at bounding box center [472, 151] width 20 height 7
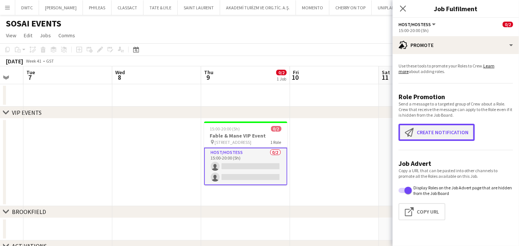
click at [448, 131] on button "Create notification Create notification" at bounding box center [437, 132] width 76 height 17
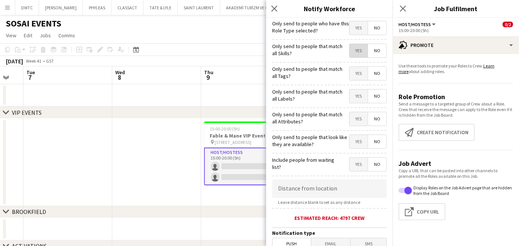
click at [352, 48] on span "Yes" at bounding box center [359, 50] width 18 height 13
drag, startPoint x: 352, startPoint y: 71, endPoint x: 352, endPoint y: 85, distance: 13.8
click at [352, 72] on span "Yes" at bounding box center [359, 73] width 18 height 13
click at [353, 92] on span "Yes" at bounding box center [359, 95] width 18 height 13
drag, startPoint x: 353, startPoint y: 117, endPoint x: 350, endPoint y: 129, distance: 12.2
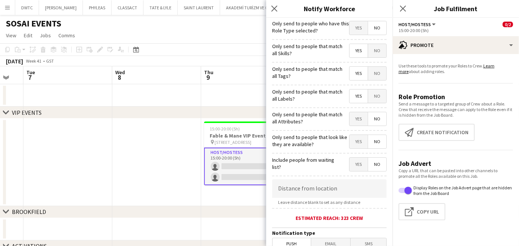
click at [353, 117] on span "Yes" at bounding box center [359, 118] width 18 height 13
click at [350, 140] on span "Yes" at bounding box center [359, 141] width 18 height 13
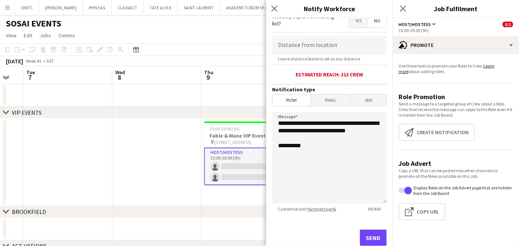
scroll to position [161, 0]
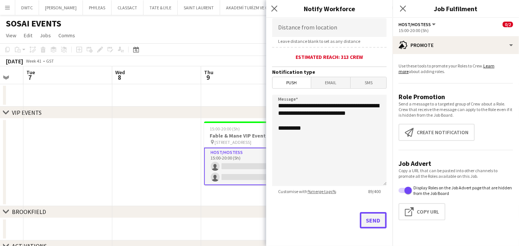
click at [362, 215] on button "Send" at bounding box center [373, 220] width 27 height 16
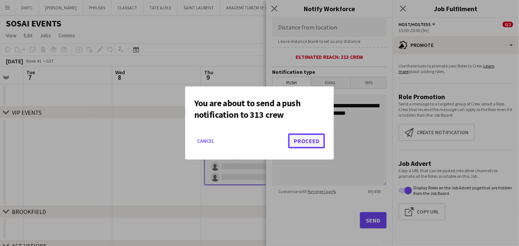
click at [296, 141] on button "Proceed" at bounding box center [306, 140] width 37 height 15
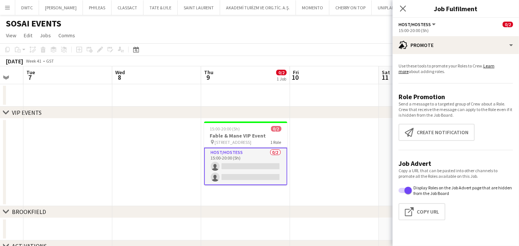
click at [160, 136] on app-date-cell at bounding box center [156, 161] width 89 height 87
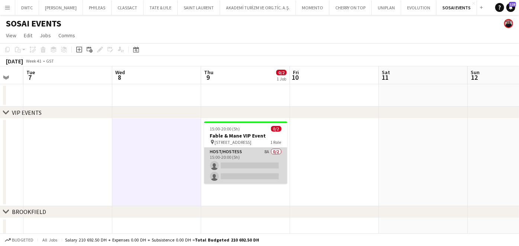
click at [262, 166] on app-card-role "Host/Hostess 8A 0/2 15:00-20:00 (5h) single-neutral-actions single-neutral-acti…" at bounding box center [245, 165] width 83 height 36
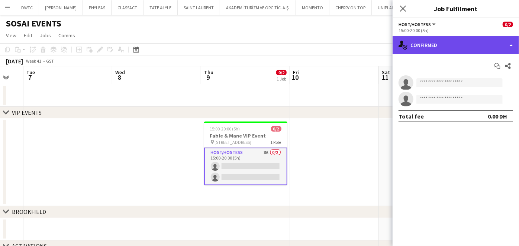
click at [444, 44] on div "single-neutral-actions-check-2 Confirmed" at bounding box center [456, 45] width 127 height 18
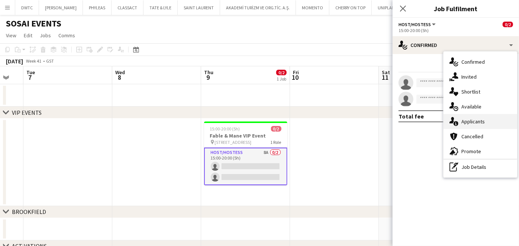
click at [484, 121] on div "single-neutral-actions-information Applicants" at bounding box center [481, 121] width 74 height 15
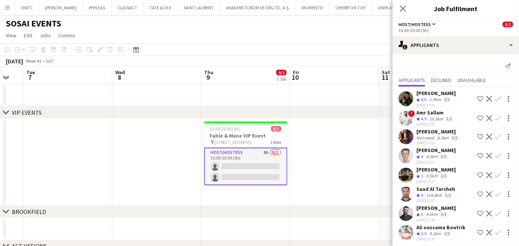
click at [426, 97] on span "4.6" at bounding box center [424, 99] width 6 height 6
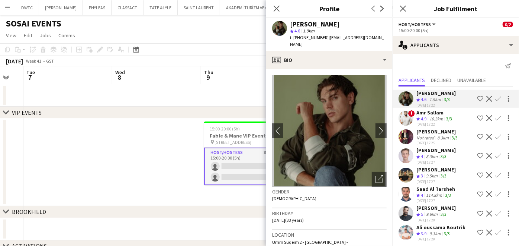
click at [478, 100] on app-icon "Shortlist crew" at bounding box center [481, 99] width 6 height 6
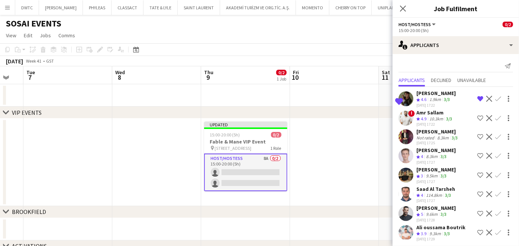
click at [420, 116] on app-icon "Crew rating" at bounding box center [419, 119] width 4 height 6
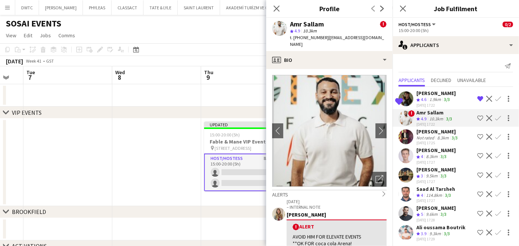
click at [435, 96] on div "Ninoslav Ceperkovic" at bounding box center [436, 93] width 39 height 7
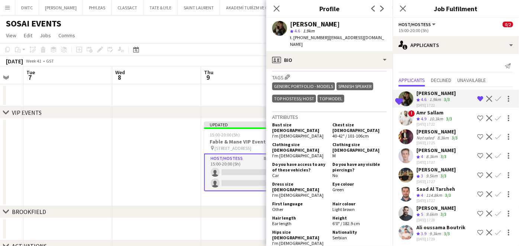
scroll to position [372, 0]
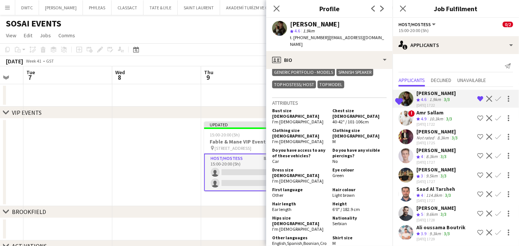
click at [436, 122] on div "22-09-2025 17:22" at bounding box center [435, 124] width 37 height 5
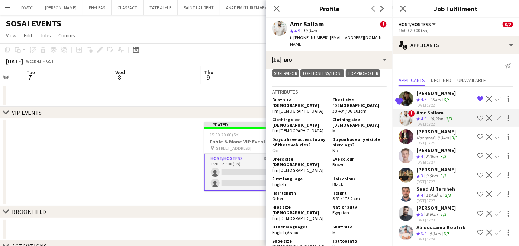
scroll to position [496, 0]
click at [436, 136] on div "8.3km" at bounding box center [443, 138] width 15 height 6
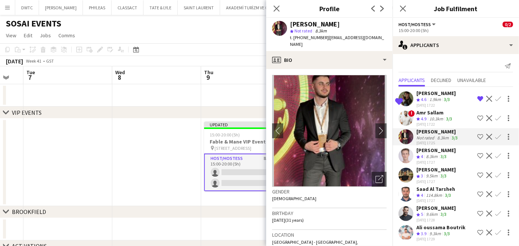
click at [478, 117] on app-icon "Shortlist crew" at bounding box center [481, 118] width 6 height 6
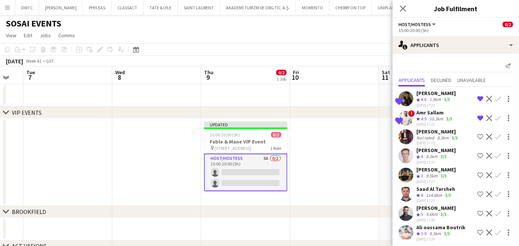
click at [447, 134] on div "Hussam Alsebakhi" at bounding box center [438, 131] width 43 height 7
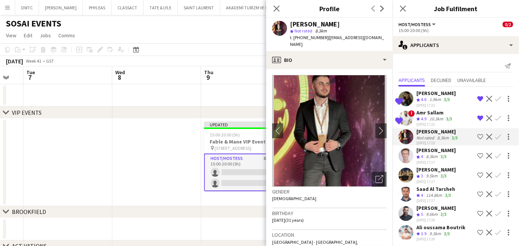
click at [427, 158] on div "8.3km" at bounding box center [432, 156] width 15 height 6
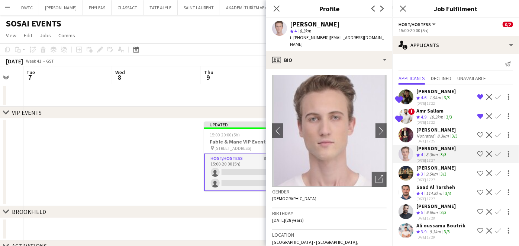
scroll to position [2, 0]
click at [417, 213] on app-icon "Crew rating" at bounding box center [419, 212] width 4 height 6
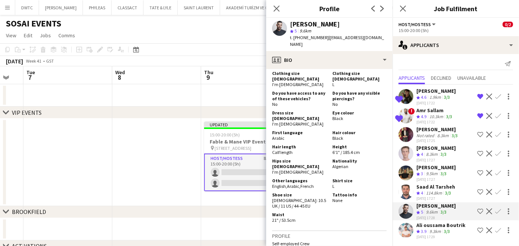
scroll to position [165, 0]
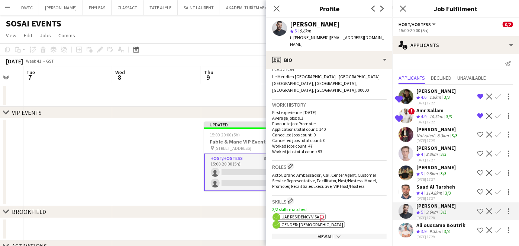
click at [478, 211] on app-icon "Shortlist crew" at bounding box center [481, 211] width 6 height 6
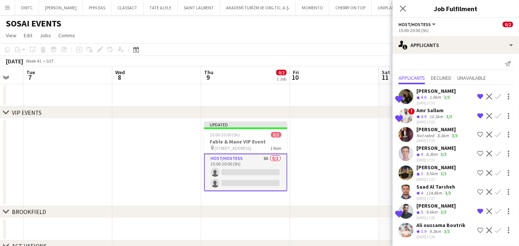
click at [428, 192] on div "114.8km" at bounding box center [434, 193] width 19 height 6
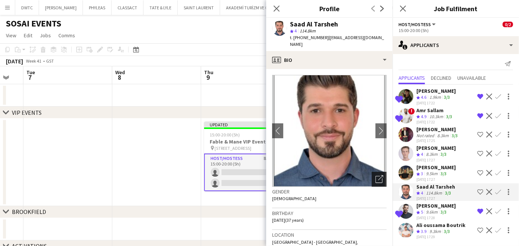
click at [376, 175] on icon "Open photos pop-in" at bounding box center [380, 179] width 8 height 8
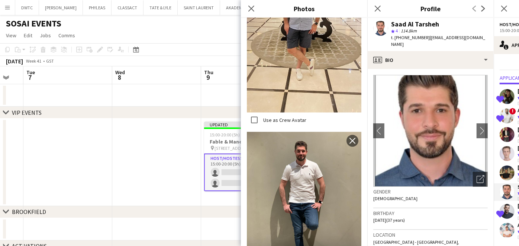
scroll to position [496, 0]
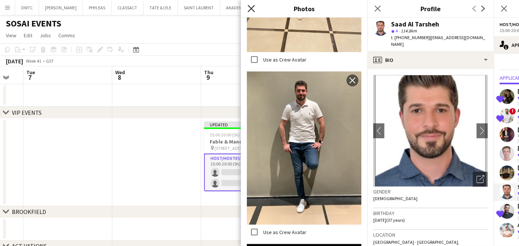
click at [249, 8] on icon "Close pop-in" at bounding box center [251, 8] width 7 height 7
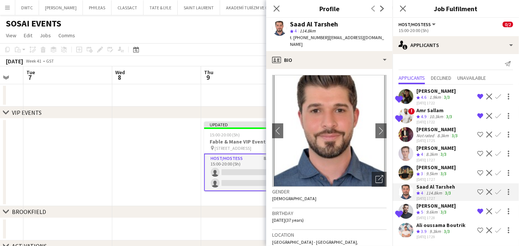
click at [434, 151] on div "8.3km" at bounding box center [432, 154] width 15 height 6
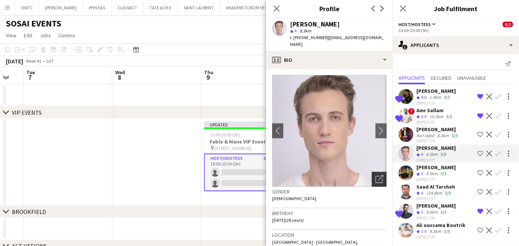
click at [377, 172] on div "Open photos pop-in" at bounding box center [379, 179] width 15 height 15
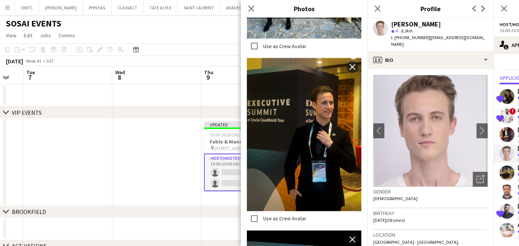
scroll to position [868, 0]
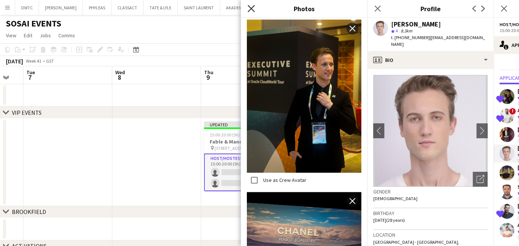
click at [251, 7] on icon "Close pop-in" at bounding box center [251, 8] width 7 height 7
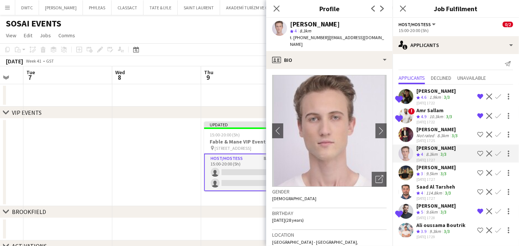
click at [478, 153] on app-icon "Shortlist crew" at bounding box center [481, 153] width 6 height 6
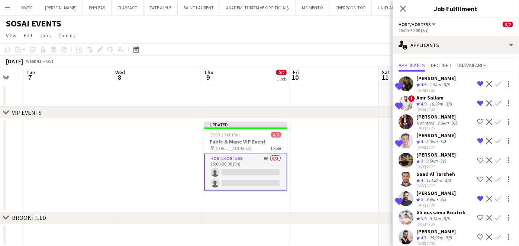
scroll to position [21, 0]
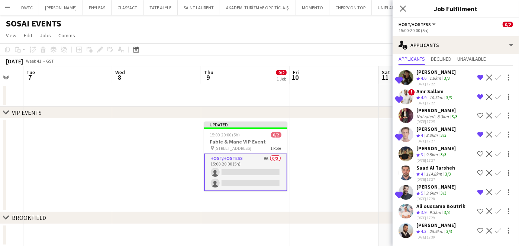
click at [429, 227] on div "Yamen Altawil" at bounding box center [436, 224] width 39 height 7
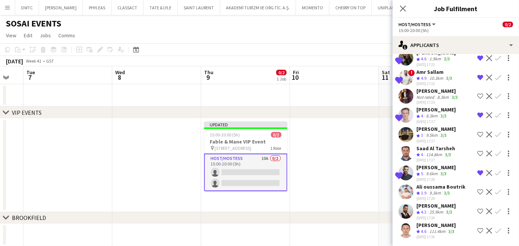
click at [418, 211] on polygon at bounding box center [419, 212] width 4 height 4
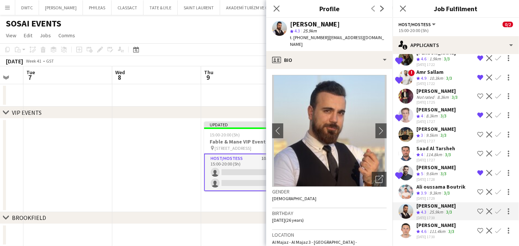
click at [428, 91] on div "Hussam Alsebakhi" at bounding box center [438, 90] width 43 height 7
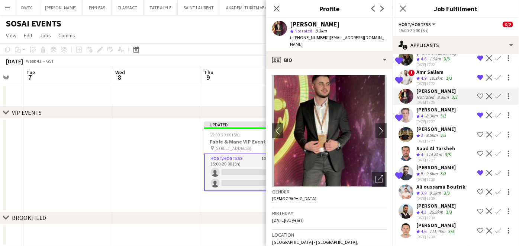
click at [151, 134] on app-date-cell at bounding box center [156, 164] width 89 height 93
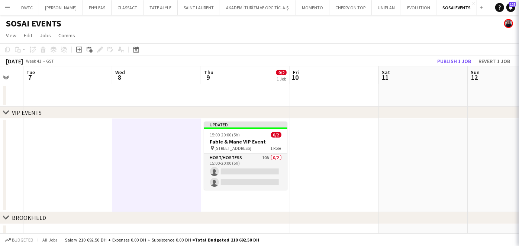
scroll to position [0, 0]
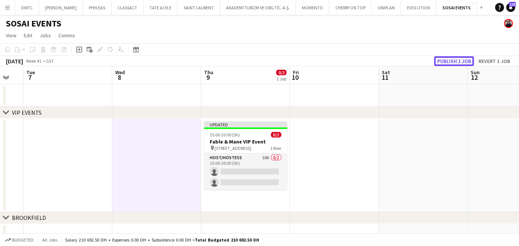
click at [446, 63] on button "Publish 1 job" at bounding box center [455, 61] width 40 height 10
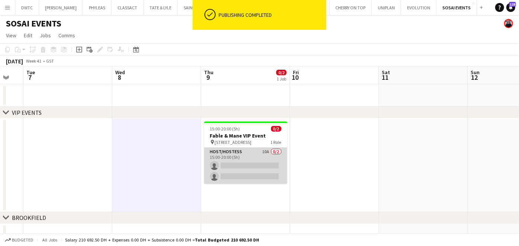
click at [231, 160] on app-card-role "Host/Hostess 10A 0/2 15:00-20:00 (5h) single-neutral-actions single-neutral-act…" at bounding box center [245, 165] width 83 height 36
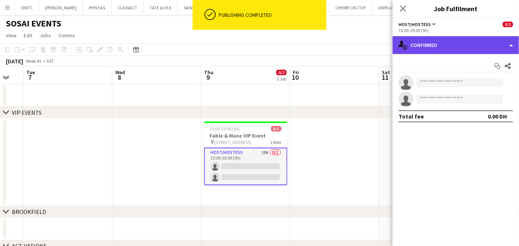
click at [438, 45] on div "single-neutral-actions-check-2 Confirmed" at bounding box center [456, 45] width 127 height 18
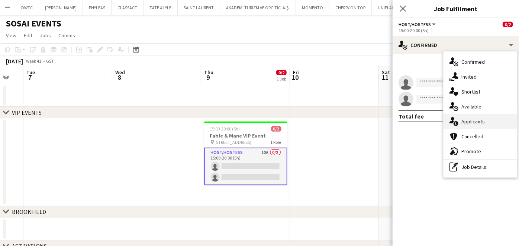
click at [480, 120] on span "Applicants" at bounding box center [473, 121] width 23 height 7
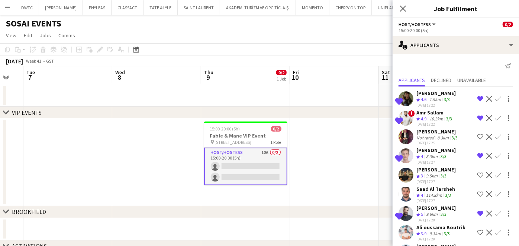
click at [424, 92] on div "Ninoslav Ceperkovic" at bounding box center [436, 93] width 39 height 7
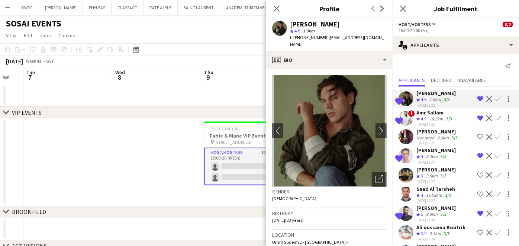
click at [438, 117] on div "10.3km" at bounding box center [436, 119] width 17 height 6
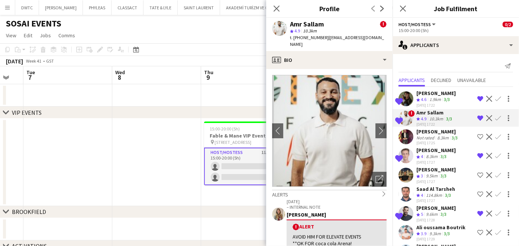
click at [478, 115] on app-icon "Remove crew from shortlist" at bounding box center [481, 118] width 6 height 6
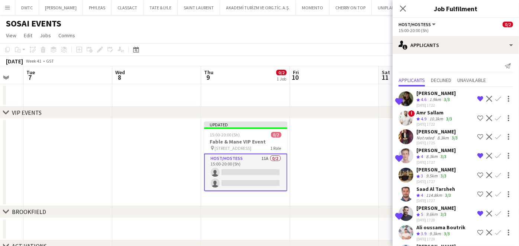
click at [426, 156] on div "8.3km" at bounding box center [432, 156] width 15 height 6
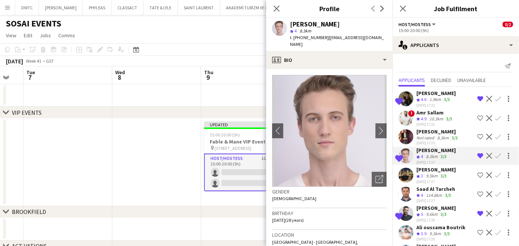
click at [423, 211] on span "5" at bounding box center [422, 214] width 2 height 6
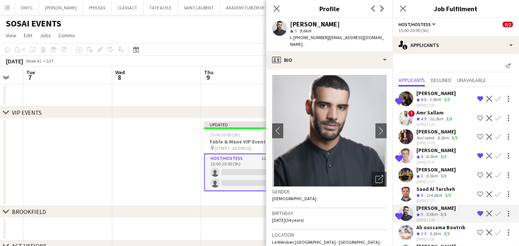
scroll to position [66, 0]
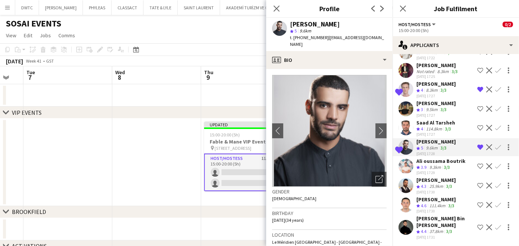
click at [425, 223] on div "Hassan Bin Rashid Ahmed" at bounding box center [446, 221] width 58 height 13
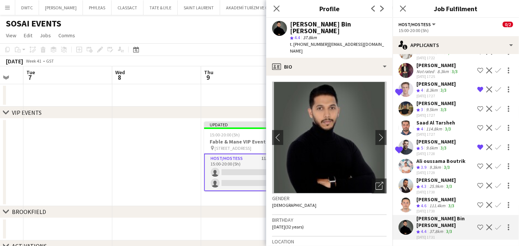
click at [432, 179] on div "Yamen Altawil" at bounding box center [436, 179] width 39 height 7
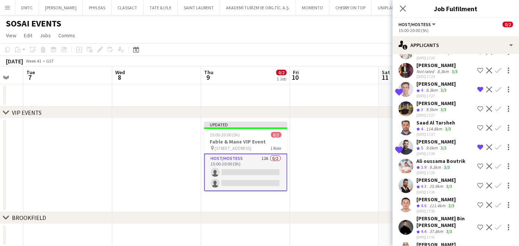
click at [419, 185] on polygon at bounding box center [419, 187] width 4 height 4
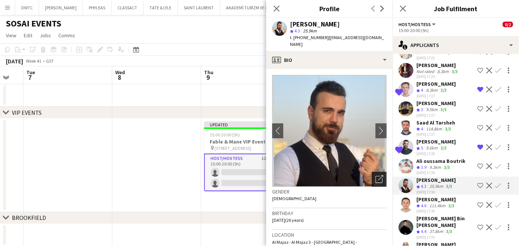
click at [372, 172] on div "Open photos pop-in" at bounding box center [379, 179] width 15 height 15
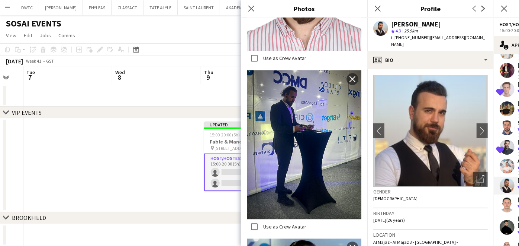
scroll to position [1282, 0]
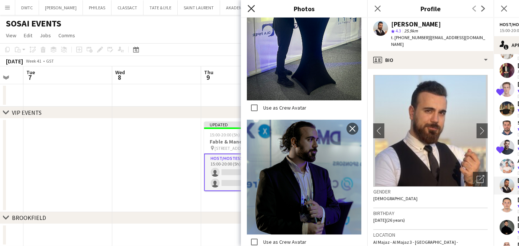
click at [252, 6] on icon "Close pop-in" at bounding box center [251, 8] width 7 height 7
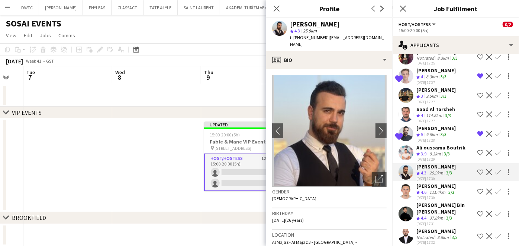
scroll to position [85, 0]
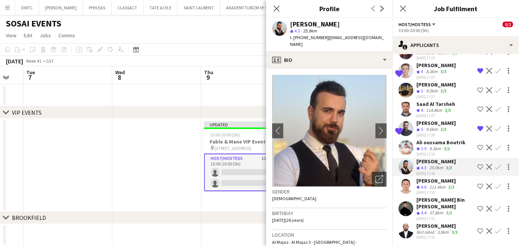
click at [419, 229] on div "Not rated" at bounding box center [426, 232] width 19 height 6
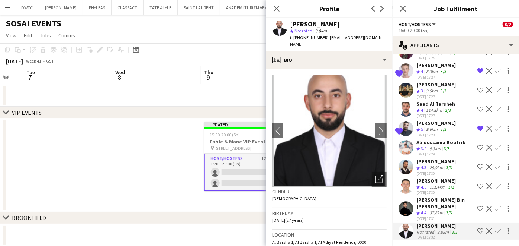
click at [113, 155] on app-date-cell at bounding box center [156, 164] width 89 height 93
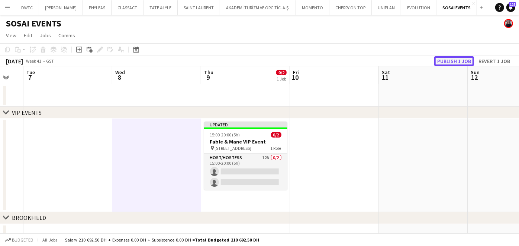
click at [451, 60] on button "Publish 1 job" at bounding box center [455, 61] width 40 height 10
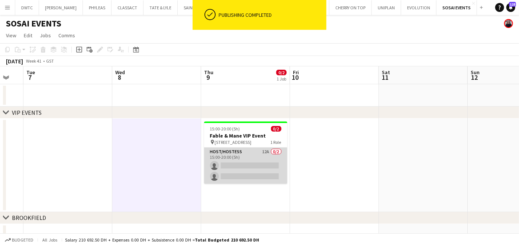
click at [273, 161] on app-card-role "Host/Hostess 12A 0/2 15:00-20:00 (5h) single-neutral-actions single-neutral-act…" at bounding box center [245, 165] width 83 height 36
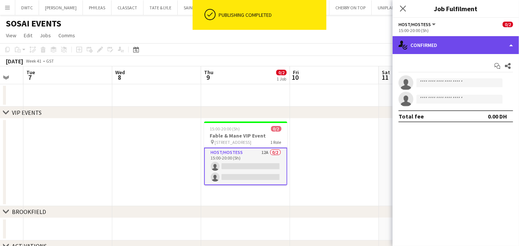
click at [456, 46] on div "single-neutral-actions-check-2 Confirmed" at bounding box center [456, 45] width 127 height 18
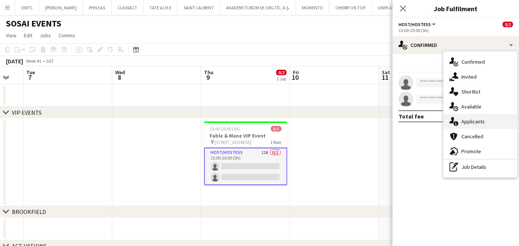
click at [471, 120] on span "Applicants" at bounding box center [473, 121] width 23 height 7
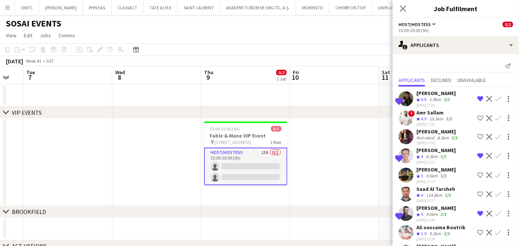
click at [428, 133] on div "Hussam Alsebakhi" at bounding box center [438, 131] width 43 height 7
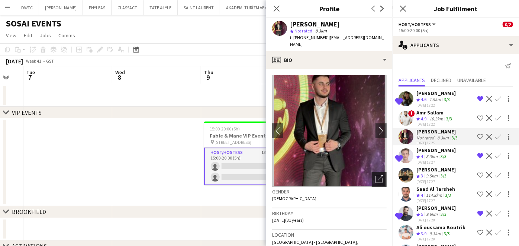
click at [372, 172] on div "Open photos pop-in" at bounding box center [379, 179] width 15 height 15
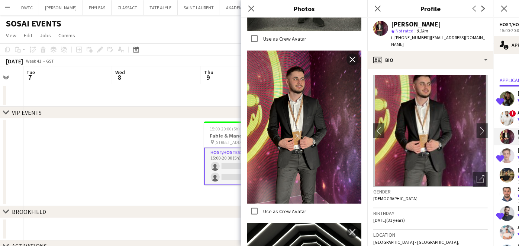
scroll to position [786, 0]
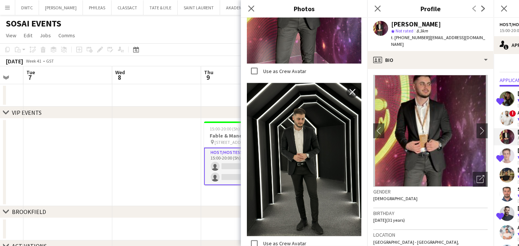
click at [174, 168] on app-date-cell at bounding box center [156, 161] width 89 height 87
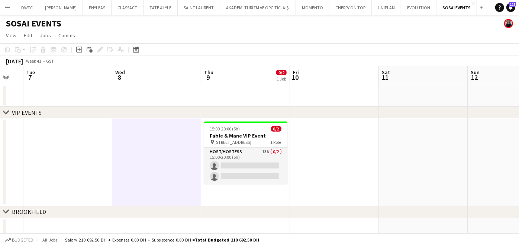
click at [236, 121] on app-date-cell "15:00-20:00 (5h) 0/2 Fable & Mane VIP Event pin Alserkal Avenue, Warehouse 46 1…" at bounding box center [245, 161] width 89 height 87
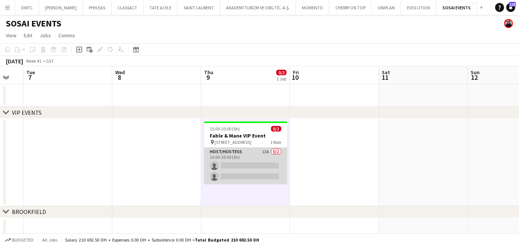
click at [242, 156] on app-card-role "Host/Hostess 13A 0/2 15:00-20:00 (5h) single-neutral-actions single-neutral-act…" at bounding box center [245, 165] width 83 height 36
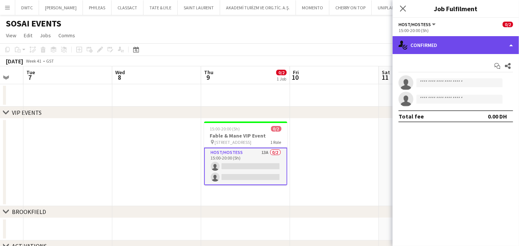
click at [442, 43] on div "single-neutral-actions-check-2 Confirmed" at bounding box center [456, 45] width 127 height 18
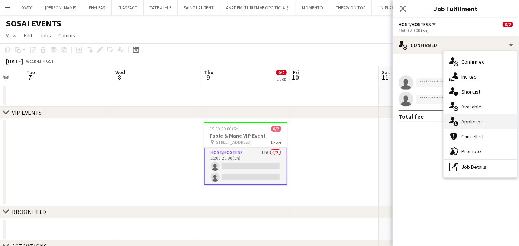
click at [482, 119] on span "Applicants" at bounding box center [473, 121] width 23 height 7
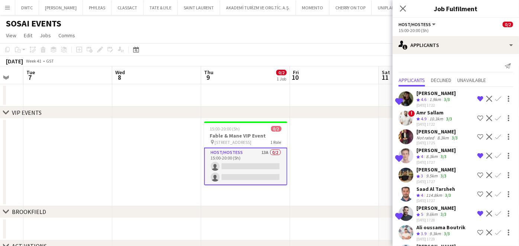
scroll to position [124, 0]
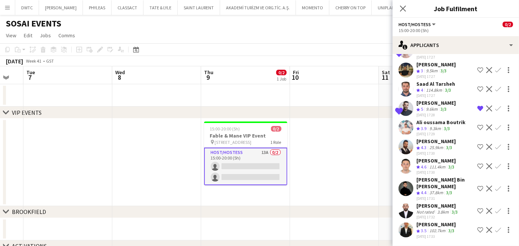
click at [442, 227] on div "102.7km" at bounding box center [437, 230] width 19 height 6
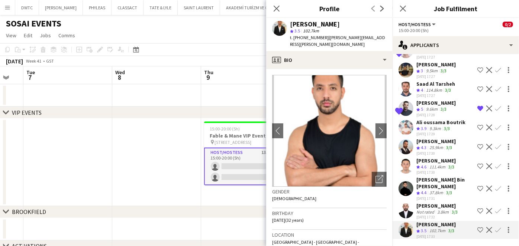
click at [432, 209] on div "Not rated" at bounding box center [426, 212] width 19 height 6
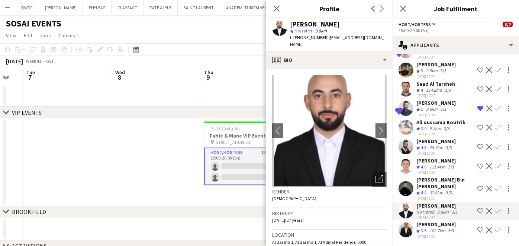
click at [435, 189] on div "37.8km" at bounding box center [436, 192] width 17 height 6
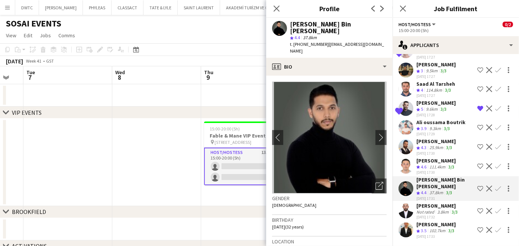
click at [436, 164] on div "111.4km" at bounding box center [437, 167] width 19 height 6
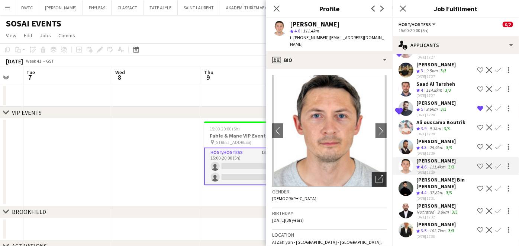
click at [376, 175] on icon "Open photos pop-in" at bounding box center [380, 179] width 8 height 8
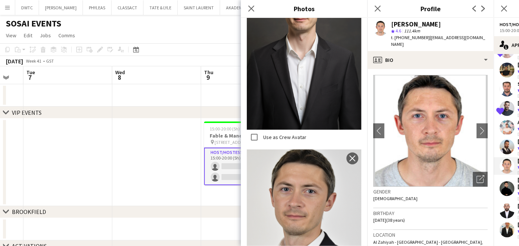
scroll to position [826, 0]
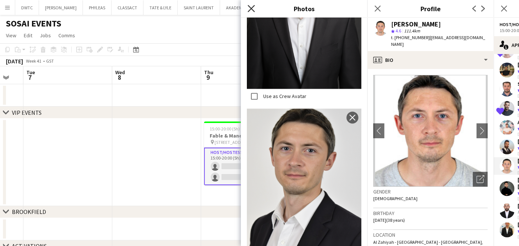
click at [251, 7] on icon at bounding box center [251, 8] width 7 height 7
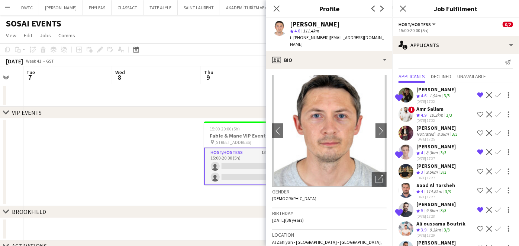
scroll to position [0, 0]
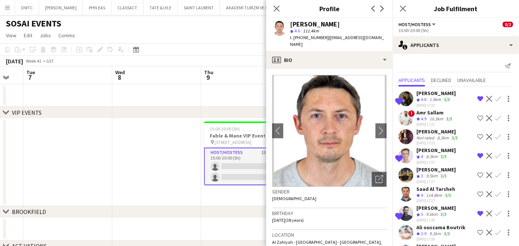
click at [437, 189] on div "Saad Al Tarsheh" at bounding box center [436, 188] width 39 height 7
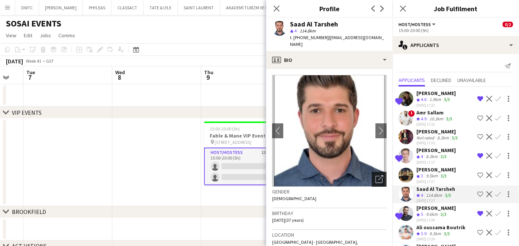
click at [380, 172] on div "Open photos pop-in" at bounding box center [379, 179] width 15 height 15
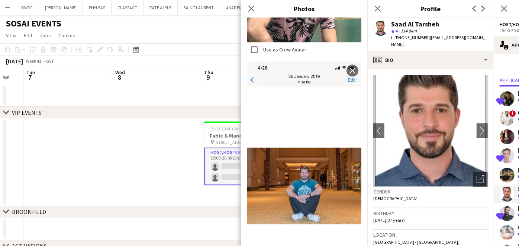
scroll to position [1240, 0]
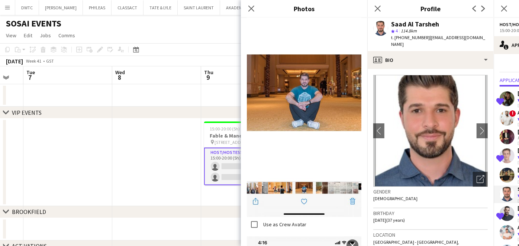
click at [251, 3] on div "Close pop-in" at bounding box center [251, 8] width 21 height 17
click at [251, 9] on icon at bounding box center [251, 8] width 7 height 7
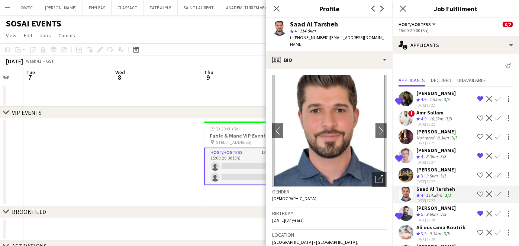
click at [423, 177] on span "3" at bounding box center [422, 176] width 2 height 6
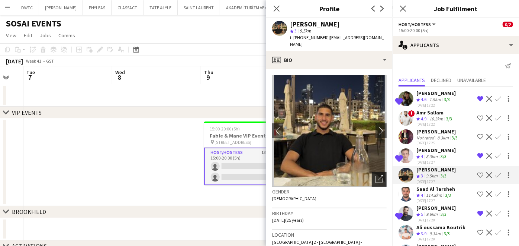
click at [376, 175] on icon "Open photos pop-in" at bounding box center [380, 179] width 8 height 8
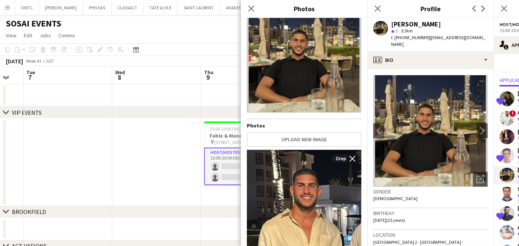
scroll to position [0, 0]
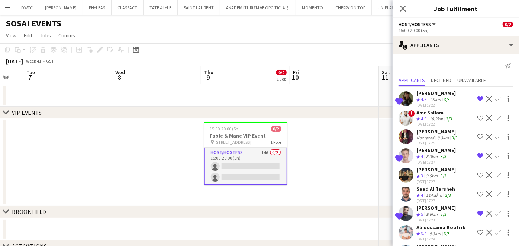
click at [437, 173] on div "9.5km" at bounding box center [432, 176] width 15 height 6
click at [420, 169] on div "Mohanad Ahmed" at bounding box center [436, 169] width 39 height 7
click at [407, 175] on app-user-avatar at bounding box center [406, 174] width 15 height 15
click at [338, 179] on app-date-cell at bounding box center [334, 161] width 89 height 87
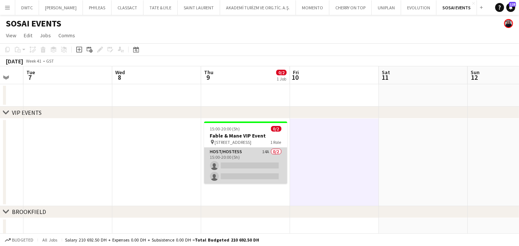
click at [240, 164] on app-card-role "Host/Hostess 14A 0/2 15:00-20:00 (5h) single-neutral-actions single-neutral-act…" at bounding box center [245, 165] width 83 height 36
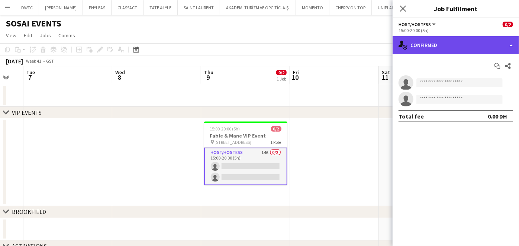
click at [448, 45] on div "single-neutral-actions-check-2 Confirmed" at bounding box center [456, 45] width 127 height 18
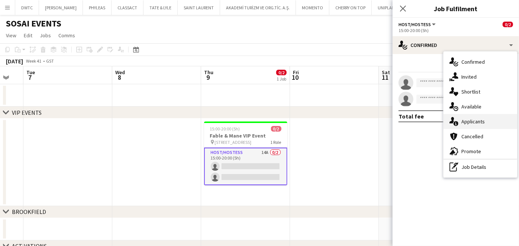
click at [470, 121] on span "Applicants" at bounding box center [473, 121] width 23 height 7
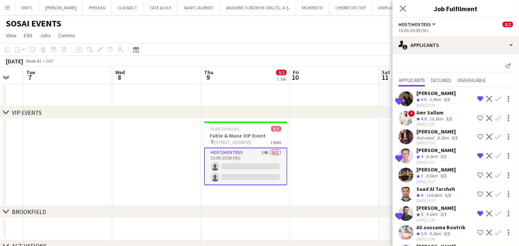
click at [435, 170] on div "Mohanad Ahmed" at bounding box center [436, 169] width 39 height 7
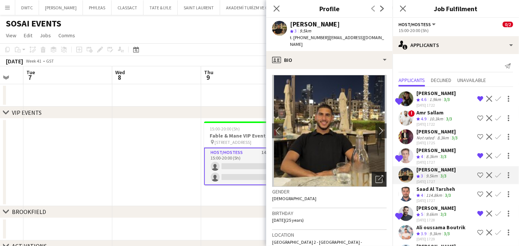
click at [376, 175] on icon "Open photos pop-in" at bounding box center [380, 179] width 8 height 8
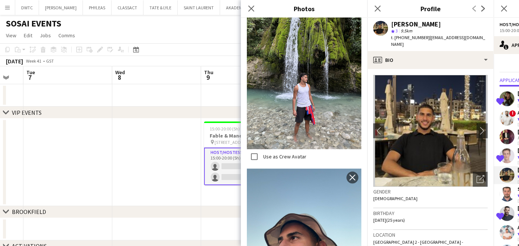
scroll to position [1199, 0]
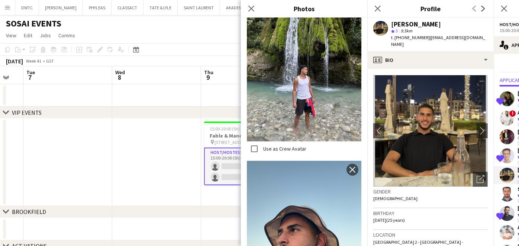
click at [138, 120] on app-date-cell at bounding box center [156, 161] width 89 height 87
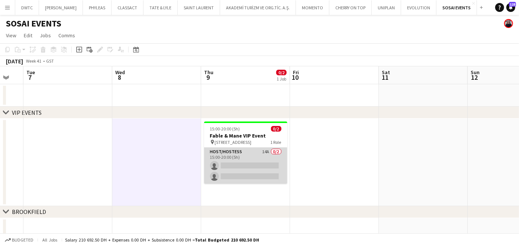
click at [240, 152] on app-card-role "Host/Hostess 14A 0/2 15:00-20:00 (5h) single-neutral-actions single-neutral-act…" at bounding box center [245, 165] width 83 height 36
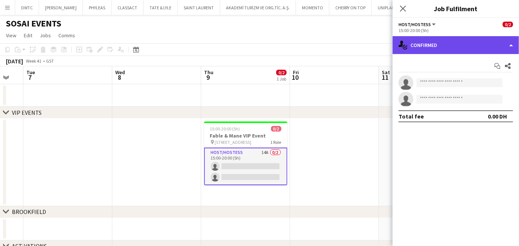
click at [455, 48] on div "single-neutral-actions-check-2 Confirmed" at bounding box center [456, 45] width 127 height 18
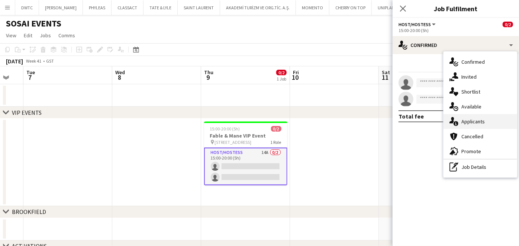
click at [480, 118] on span "Applicants" at bounding box center [473, 121] width 23 height 7
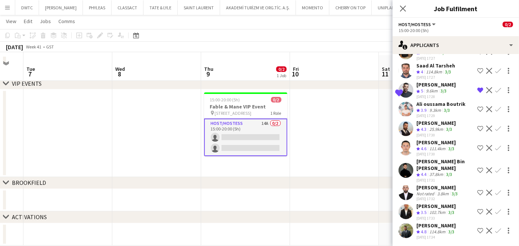
scroll to position [40, 0]
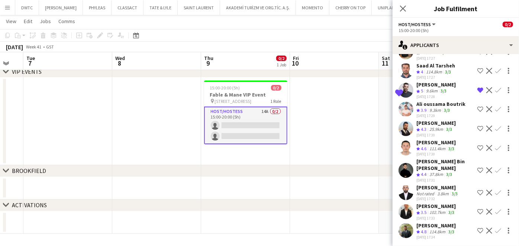
click at [432, 225] on div "Abdulkader Habra" at bounding box center [436, 225] width 39 height 7
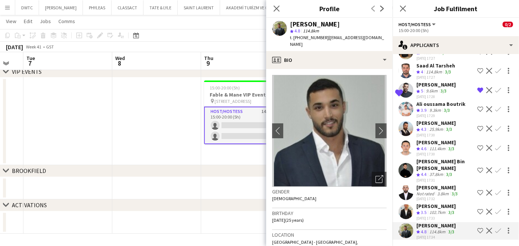
click at [478, 228] on app-icon "Shortlist crew" at bounding box center [481, 230] width 6 height 6
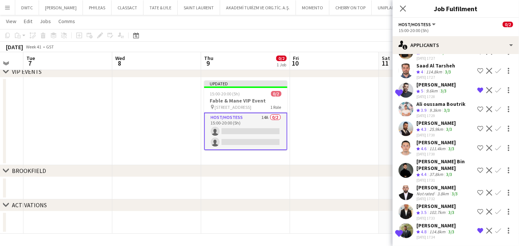
click at [355, 141] on app-date-cell at bounding box center [334, 120] width 89 height 87
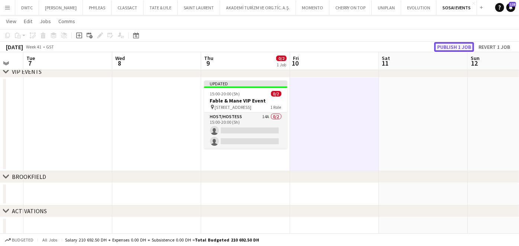
click at [458, 42] on button "Publish 1 job" at bounding box center [455, 47] width 40 height 10
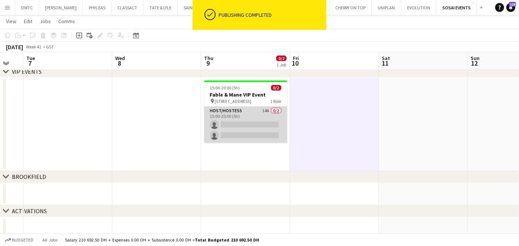
click at [266, 114] on app-card-role "Host/Hostess 14A 0/2 15:00-20:00 (5h) single-neutral-actions single-neutral-act…" at bounding box center [245, 124] width 83 height 36
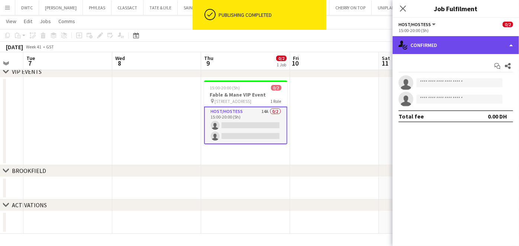
click at [439, 47] on div "single-neutral-actions-check-2 Confirmed" at bounding box center [456, 45] width 127 height 18
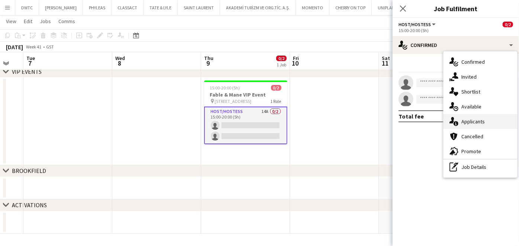
click at [464, 125] on div "single-neutral-actions-information Applicants" at bounding box center [481, 121] width 74 height 15
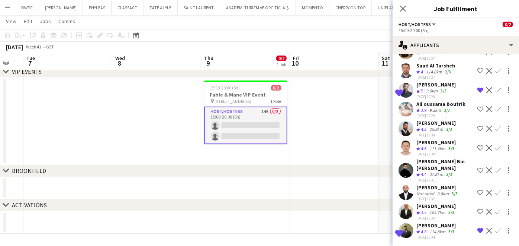
scroll to position [143, 0]
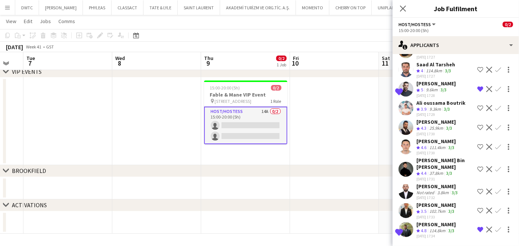
click at [420, 227] on div "Crew rating 4.8" at bounding box center [423, 230] width 12 height 6
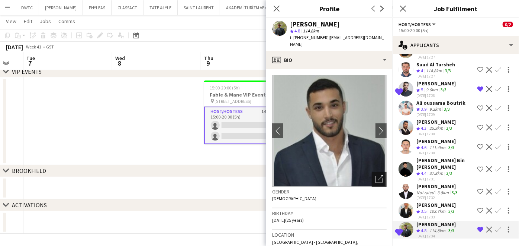
click at [377, 172] on div "Open photos pop-in" at bounding box center [379, 179] width 15 height 15
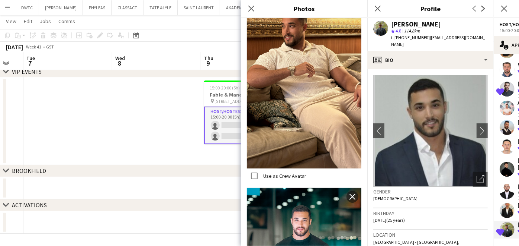
scroll to position [1861, 0]
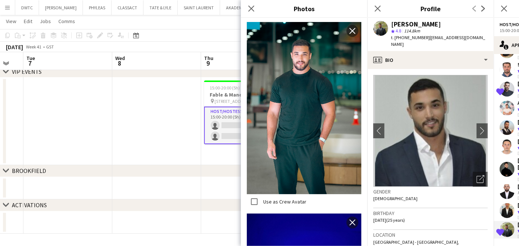
click at [134, 122] on app-date-cell at bounding box center [156, 120] width 89 height 87
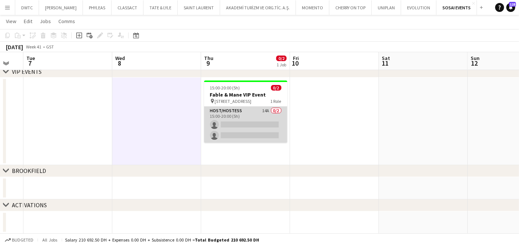
click at [214, 125] on app-card-role "Host/Hostess 14A 0/2 15:00-20:00 (5h) single-neutral-actions single-neutral-act…" at bounding box center [245, 124] width 83 height 36
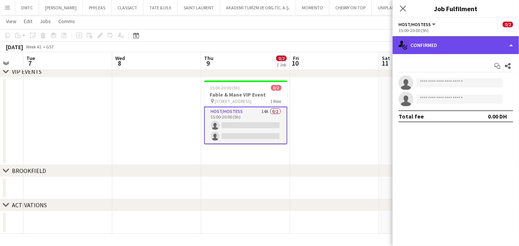
click at [454, 42] on div "single-neutral-actions-check-2 Confirmed" at bounding box center [456, 45] width 127 height 18
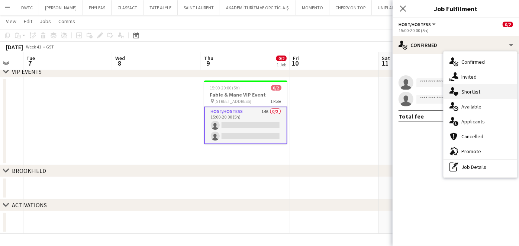
click at [468, 90] on span "Shortlist" at bounding box center [471, 91] width 19 height 7
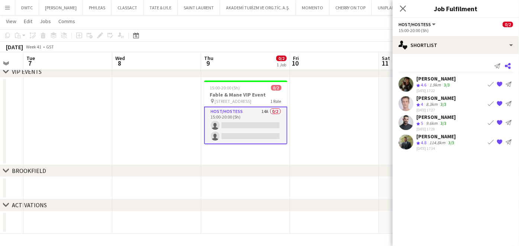
click at [508, 64] on icon "Share" at bounding box center [508, 66] width 6 height 6
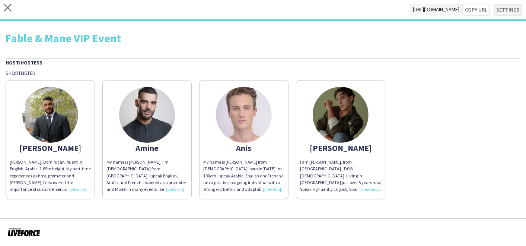
click at [510, 3] on div "close https://admin.liveforce.co/v2/s/200d00e1-f246-4ce3-ae7e-07e5ed69a84a Copy…" at bounding box center [263, 10] width 526 height 21
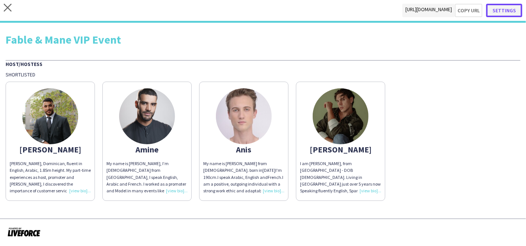
click at [509, 8] on button "Settings" at bounding box center [504, 10] width 36 height 13
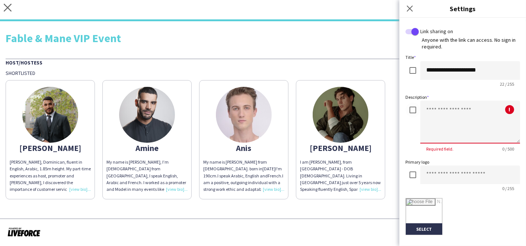
click at [439, 115] on textarea at bounding box center [470, 121] width 100 height 43
click at [40, 113] on img at bounding box center [50, 115] width 56 height 56
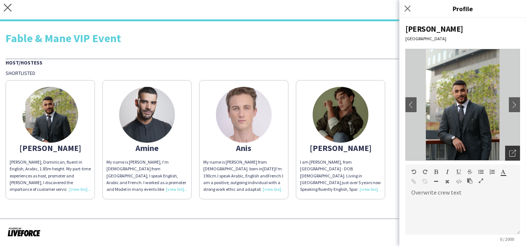
click at [505, 151] on div "Open photos pop-in" at bounding box center [512, 152] width 15 height 15
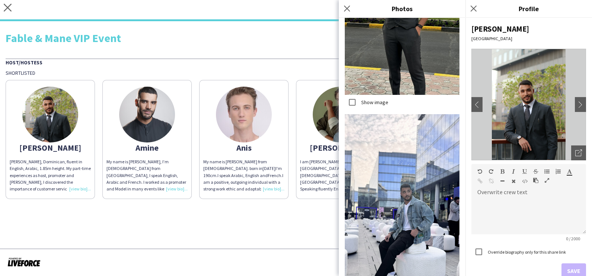
scroll to position [7246, 0]
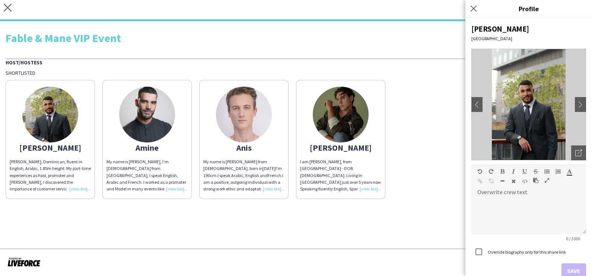
click at [151, 118] on img at bounding box center [147, 115] width 56 height 56
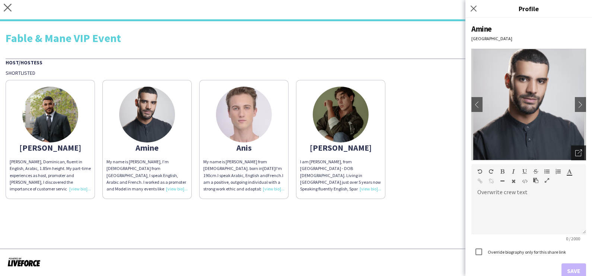
click at [519, 153] on icon "Open photos pop-in" at bounding box center [578, 153] width 7 height 7
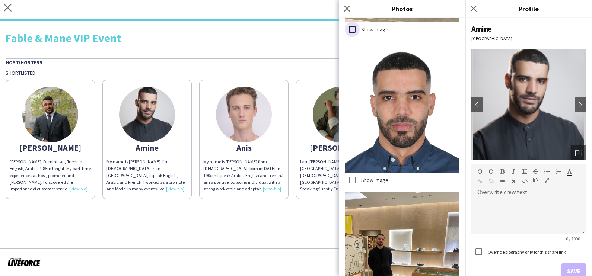
scroll to position [1762, 0]
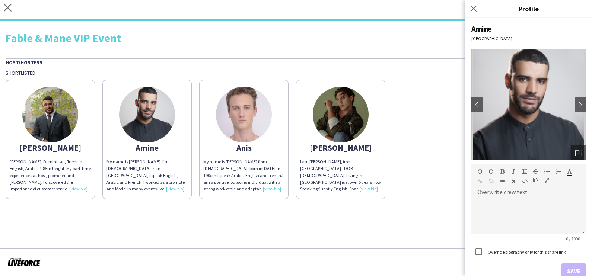
drag, startPoint x: 253, startPoint y: 115, endPoint x: 270, endPoint y: 125, distance: 19.5
click at [253, 115] on img at bounding box center [244, 115] width 56 height 56
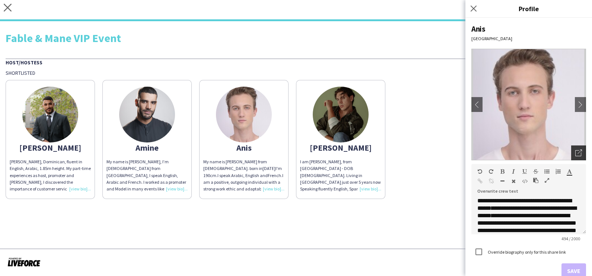
drag, startPoint x: 576, startPoint y: 153, endPoint x: 576, endPoint y: 148, distance: 5.3
click at [519, 154] on div "Open photos pop-in" at bounding box center [578, 152] width 15 height 15
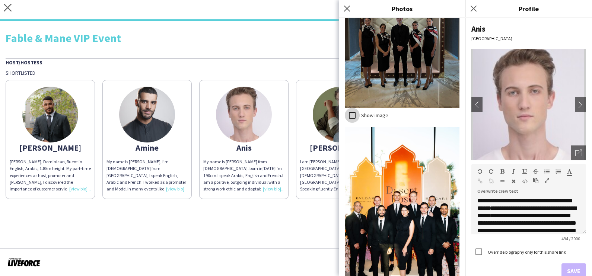
scroll to position [3727, 0]
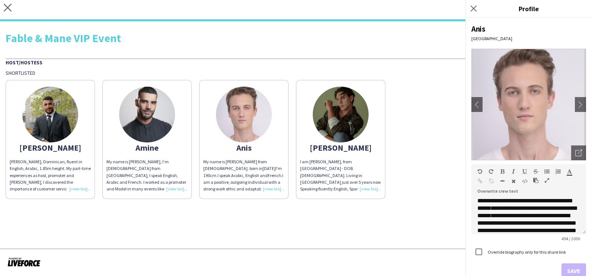
click at [336, 121] on img at bounding box center [341, 115] width 56 height 56
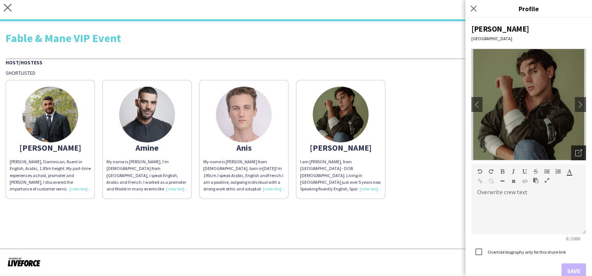
click at [519, 153] on icon at bounding box center [578, 153] width 6 height 6
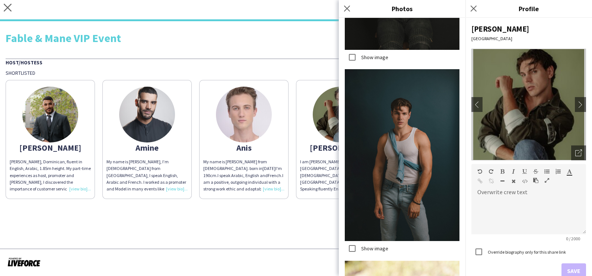
scroll to position [1039, 0]
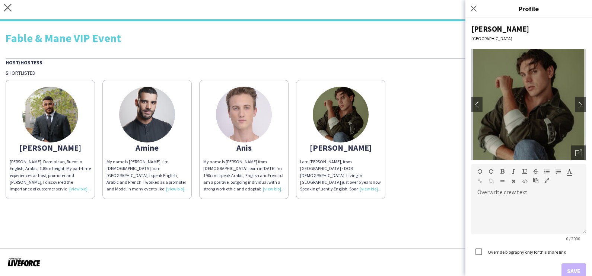
click at [264, 206] on app-share-pages "close https://admin.liveforce.co/v2/s/200d00e1-f246-4ce3-ae7e-07e5ed69a84a Copy…" at bounding box center [296, 138] width 592 height 276
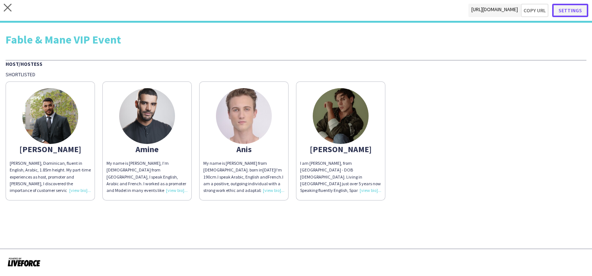
click at [519, 7] on button "Settings" at bounding box center [570, 10] width 36 height 13
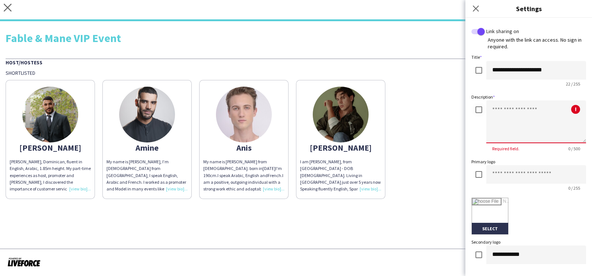
click at [500, 121] on textarea at bounding box center [536, 121] width 100 height 43
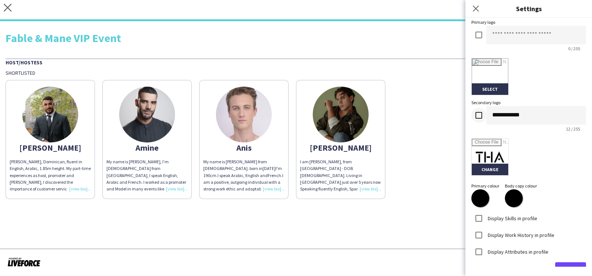
type textarea "**********"
click at [519, 245] on button "Done" at bounding box center [570, 271] width 31 height 19
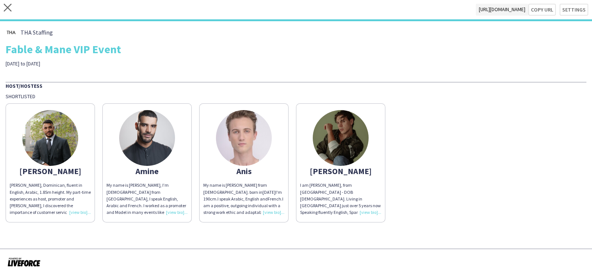
click at [344, 144] on img at bounding box center [341, 138] width 56 height 56
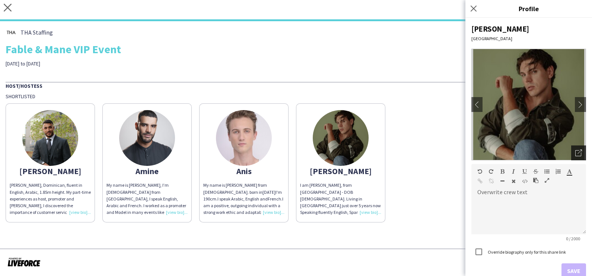
click at [519, 153] on icon "Open photos pop-in" at bounding box center [578, 153] width 7 height 7
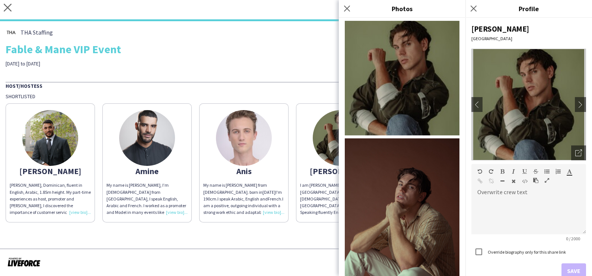
scroll to position [0, 0]
click at [293, 78] on div "THA Staffing Fable & Mane VIP Event 9 to 11th of October Host/Hostess Shortlist…" at bounding box center [296, 124] width 592 height 207
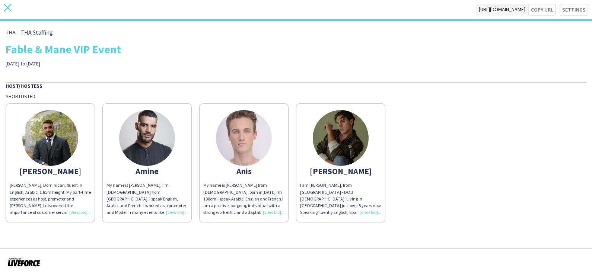
click at [10, 9] on icon at bounding box center [8, 8] width 8 height 8
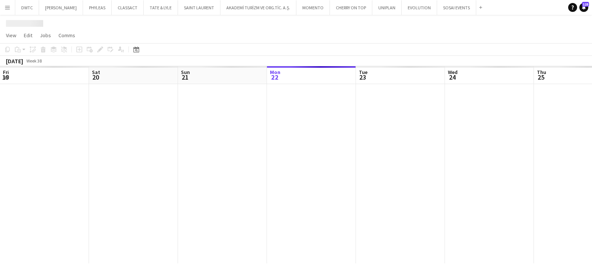
scroll to position [0, 178]
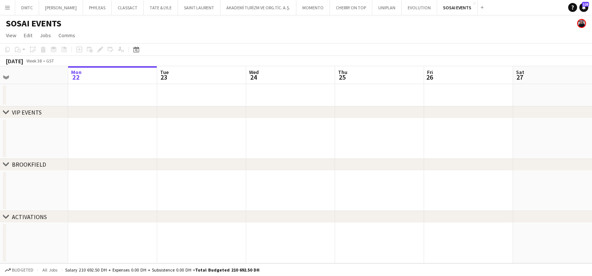
drag, startPoint x: 517, startPoint y: 145, endPoint x: 0, endPoint y: 145, distance: 516.9
click at [29, 145] on app-calendar-viewport "Fri 19 Sat 20 Sun 21 Mon 22 Tue 23 Wed 24 Thu 25 Fri 26 Sat 27 Sun 28 Mon 29 Tu…" at bounding box center [296, 164] width 592 height 197
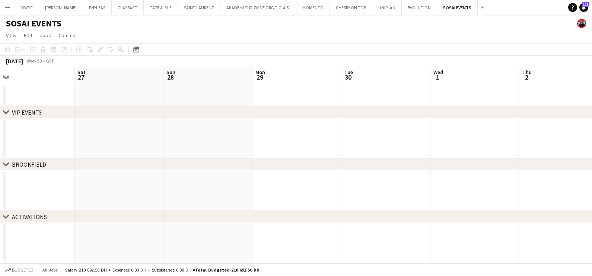
drag, startPoint x: 439, startPoint y: 141, endPoint x: 142, endPoint y: 144, distance: 297.3
click at [142, 143] on app-calendar-viewport "Wed 24 Thu 25 Fri 26 Sat 27 Sun 28 Mon 29 Tue 30 Wed 1 Thu 2 Fri 3 Sat 4 Sun 5" at bounding box center [296, 164] width 592 height 197
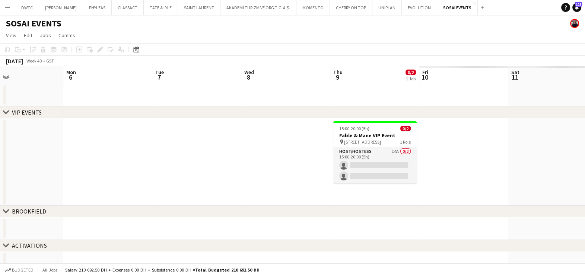
drag, startPoint x: 82, startPoint y: 144, endPoint x: 201, endPoint y: 145, distance: 118.3
click at [0, 145] on html "Menu Boards Boards Boards All jobs Status Workforce Workforce My Workforce Recr…" at bounding box center [292, 143] width 585 height 287
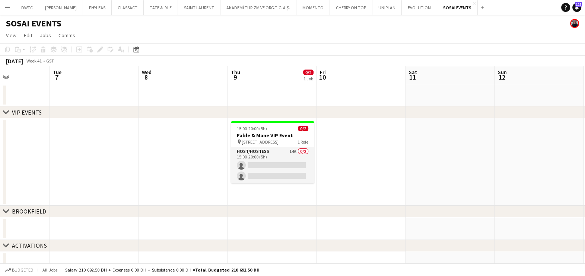
drag, startPoint x: 335, startPoint y: 145, endPoint x: 359, endPoint y: 156, distance: 26.1
click at [367, 154] on app-calendar-viewport "Sat 4 Sun 5 Mon 6 Tue 7 Wed 8 Thu 9 0/2 1 Job Fri 10 Sat 11 Sun 12 Mon 13 Tue 1…" at bounding box center [292, 170] width 585 height 208
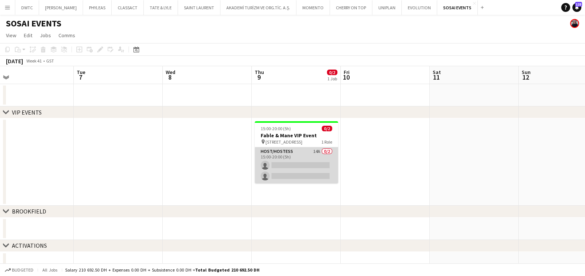
click at [288, 153] on app-card-role "Host/Hostess 14A 0/2 15:00-20:00 (5h) single-neutral-actions single-neutral-act…" at bounding box center [296, 165] width 83 height 36
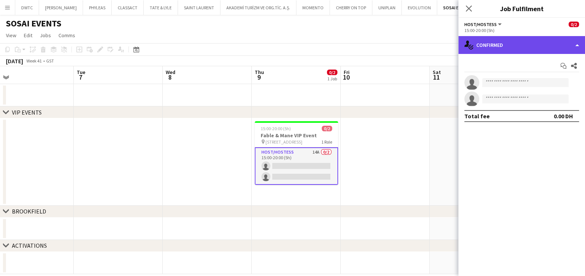
click at [500, 50] on div "single-neutral-actions-check-2 Confirmed" at bounding box center [521, 45] width 127 height 18
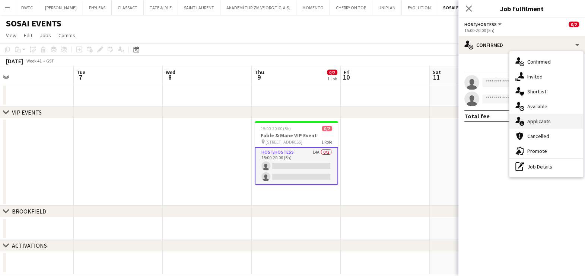
click at [519, 122] on span "Applicants" at bounding box center [538, 121] width 23 height 7
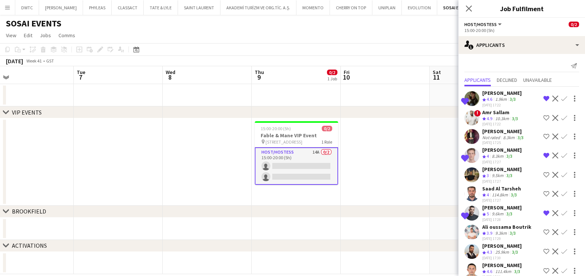
scroll to position [112, 0]
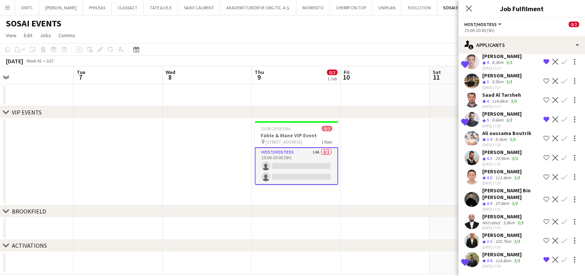
click at [376, 166] on app-date-cell at bounding box center [384, 161] width 89 height 87
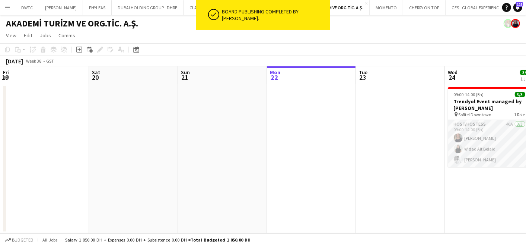
scroll to position [0, 177]
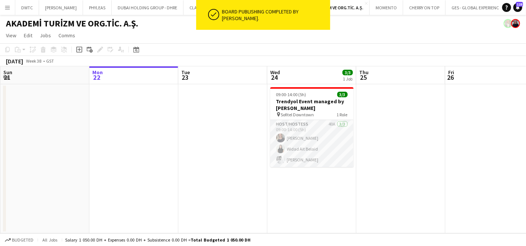
click at [227, 134] on app-date-cell at bounding box center [222, 158] width 89 height 149
